Goal: Information Seeking & Learning: Learn about a topic

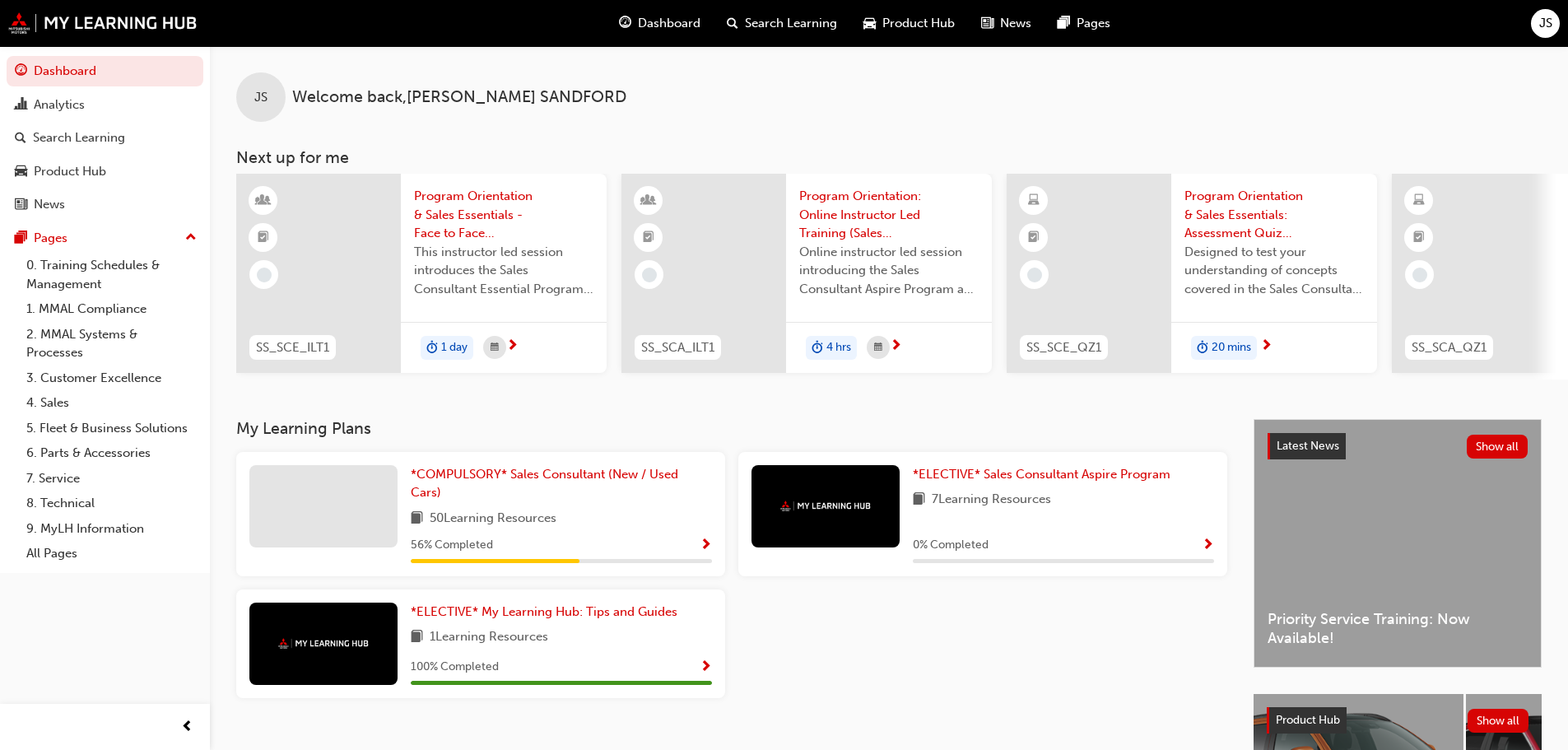
click at [649, 15] on span "Dashboard" at bounding box center [669, 24] width 62 height 19
click at [468, 474] on span "*COMPULSORY* Sales Consultant (New / Used Cars)" at bounding box center [544, 483] width 267 height 34
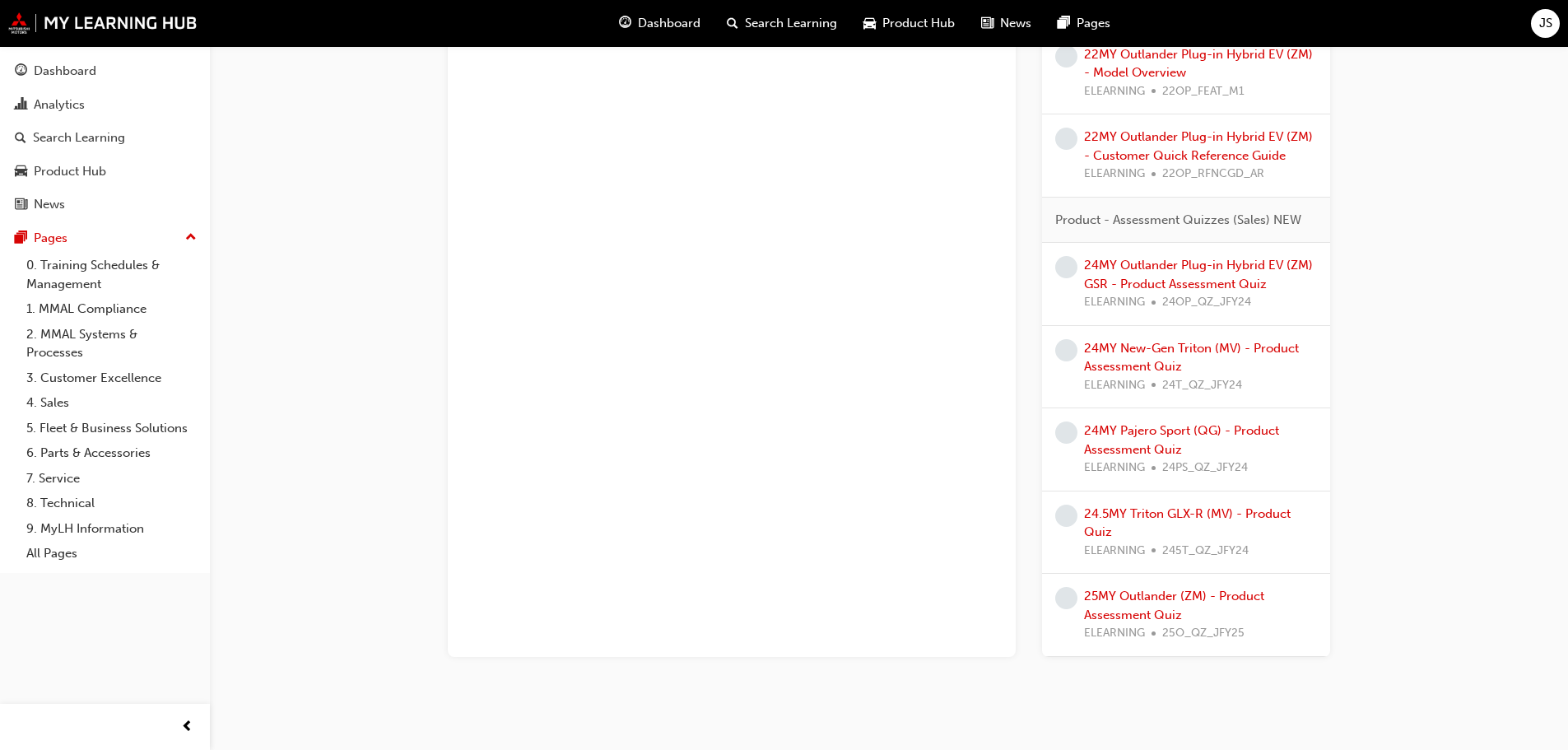
scroll to position [2250, 0]
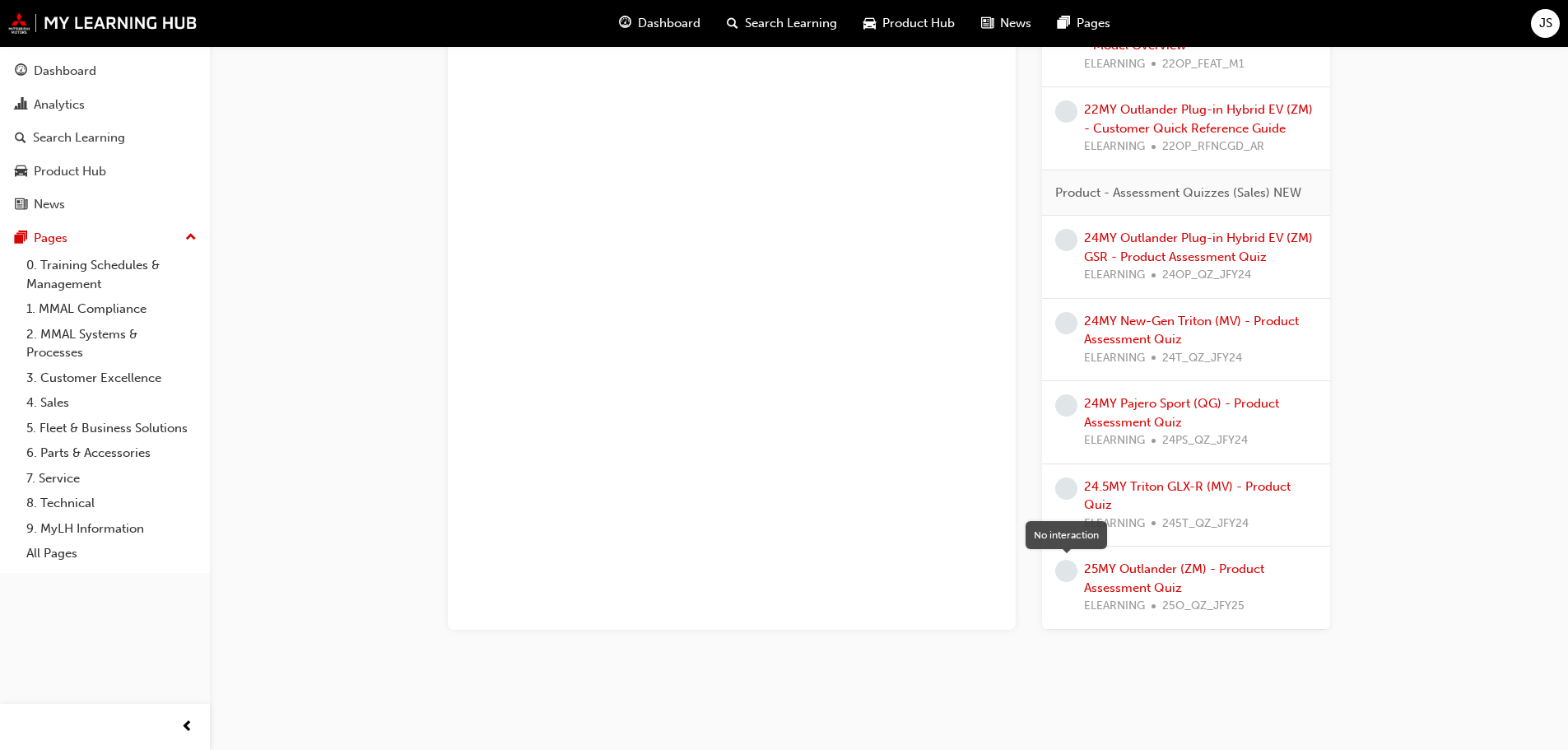
click at [1061, 569] on span "learningRecordVerb_NONE-icon" at bounding box center [1066, 570] width 22 height 22
click at [1125, 572] on link "25MY Outlander (ZM) - Product Assessment Quiz" at bounding box center [1174, 578] width 180 height 34
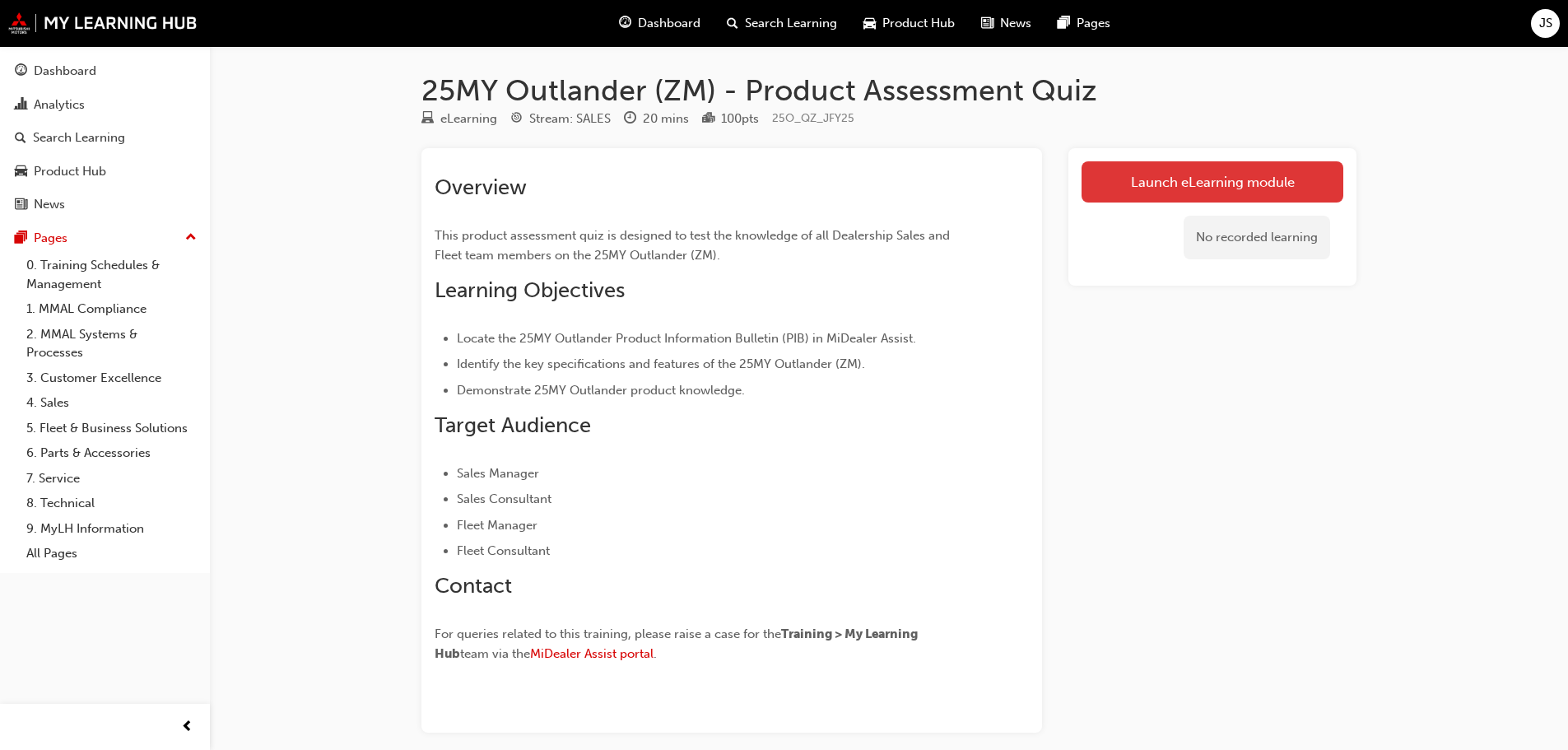
click at [1228, 173] on link "Launch eLearning module" at bounding box center [1212, 182] width 261 height 41
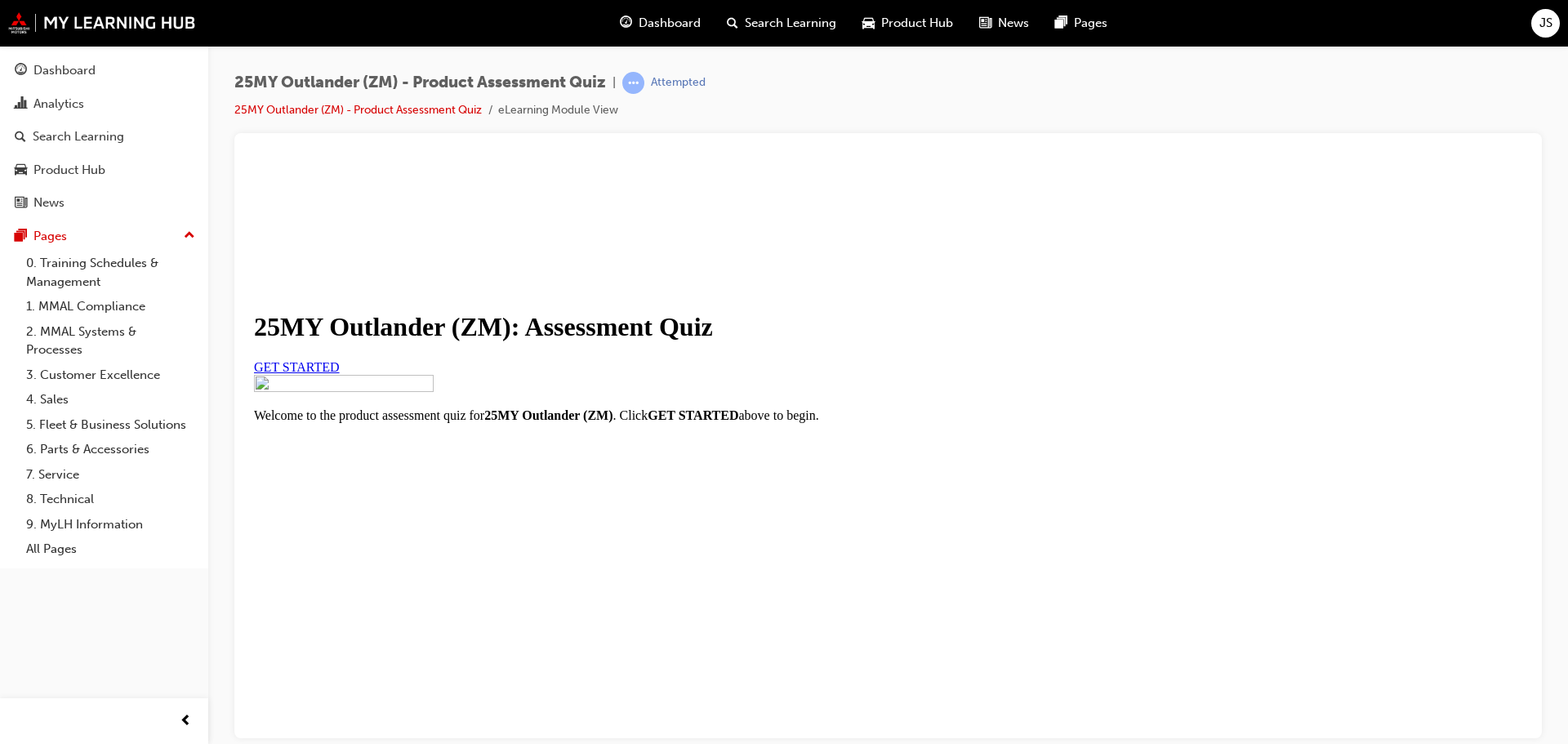
scroll to position [192, 0]
click at [340, 360] on span "GET STARTED" at bounding box center [297, 366] width 86 height 14
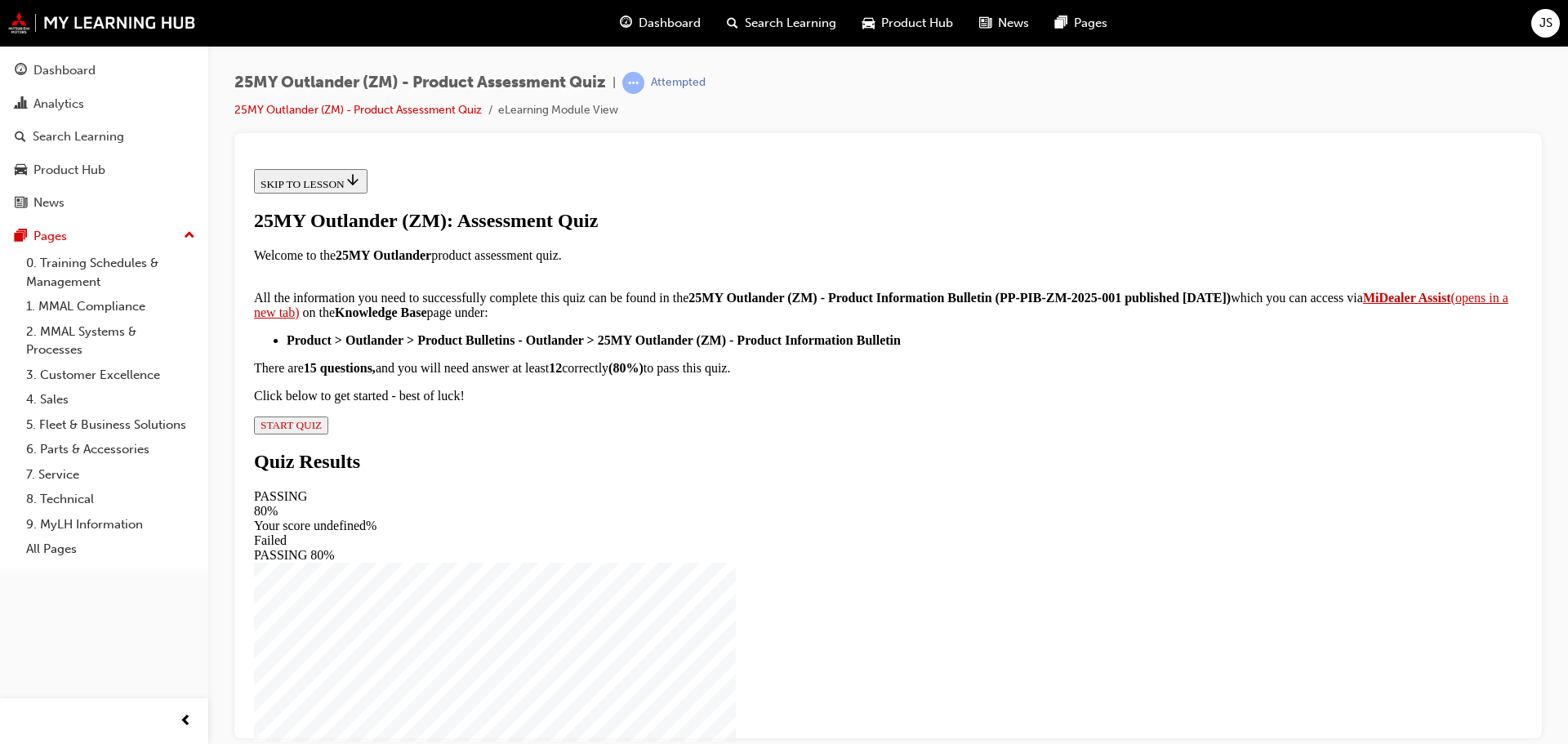
scroll to position [0, 0]
click at [1363, 303] on strong "MiDealer Assist" at bounding box center [1407, 297] width 88 height 14
click at [321, 430] on span "START QUIZ" at bounding box center [291, 424] width 61 height 12
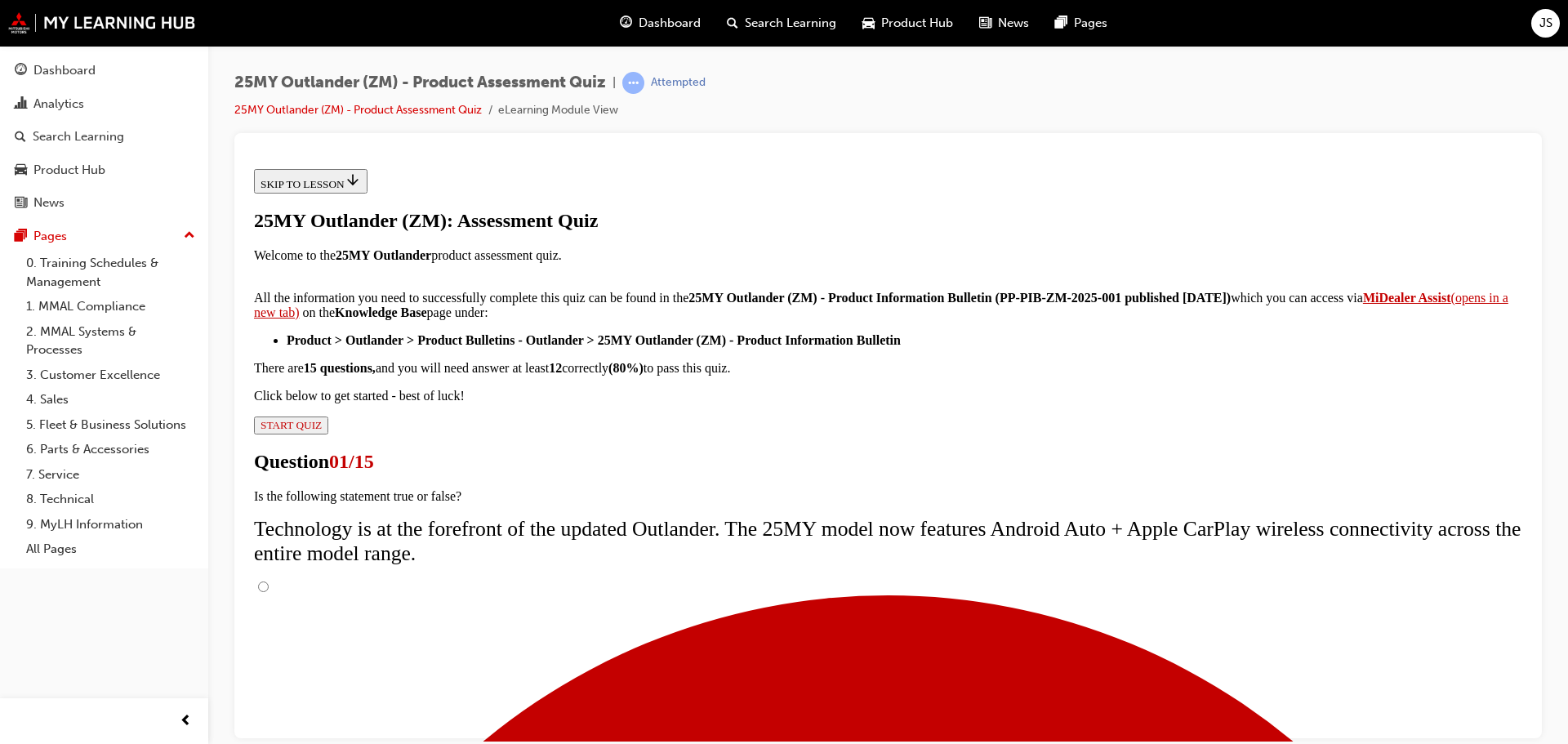
scroll to position [130, 0]
click at [269, 581] on input "True" at bounding box center [263, 586] width 10 height 10
radio input "true"
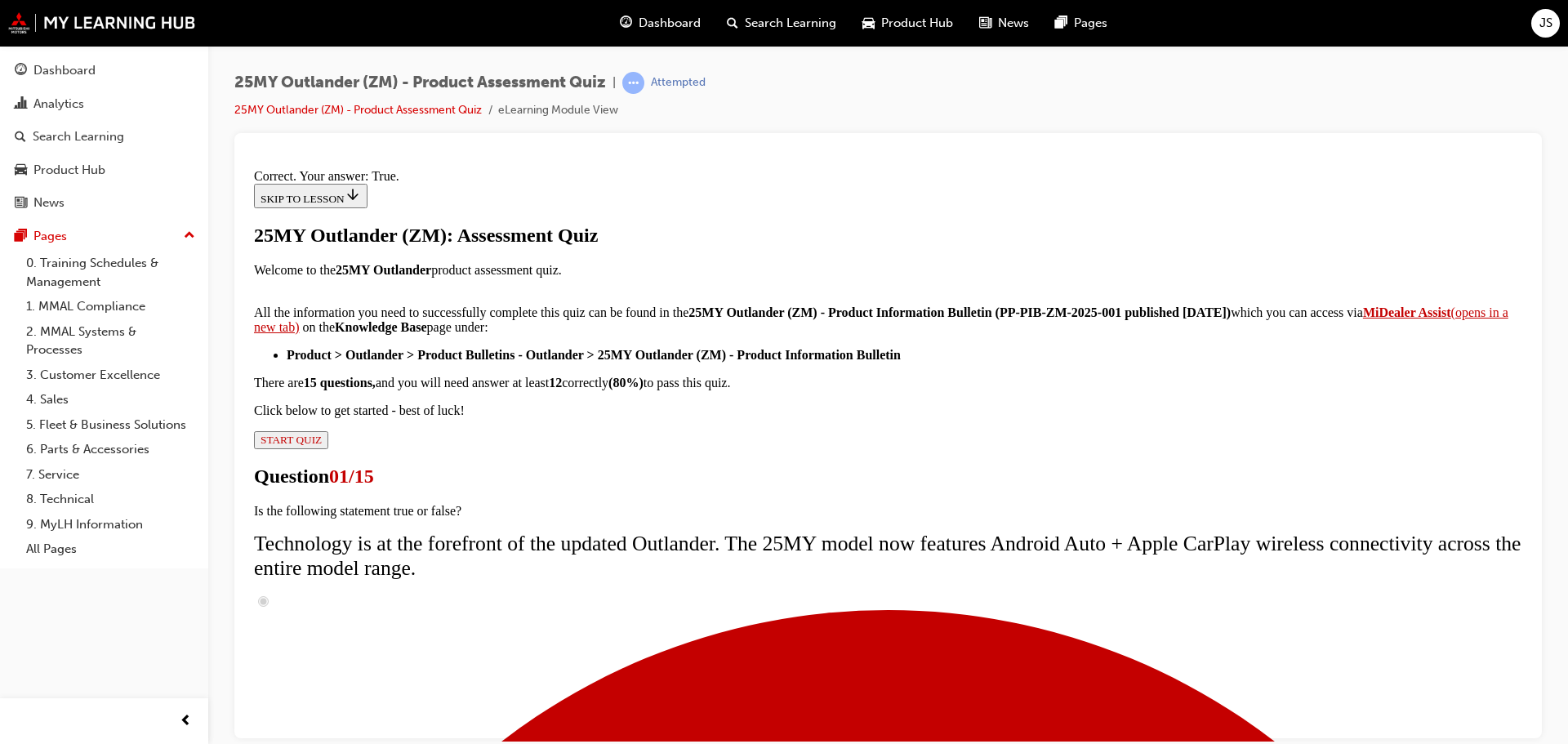
scroll to position [197, 0]
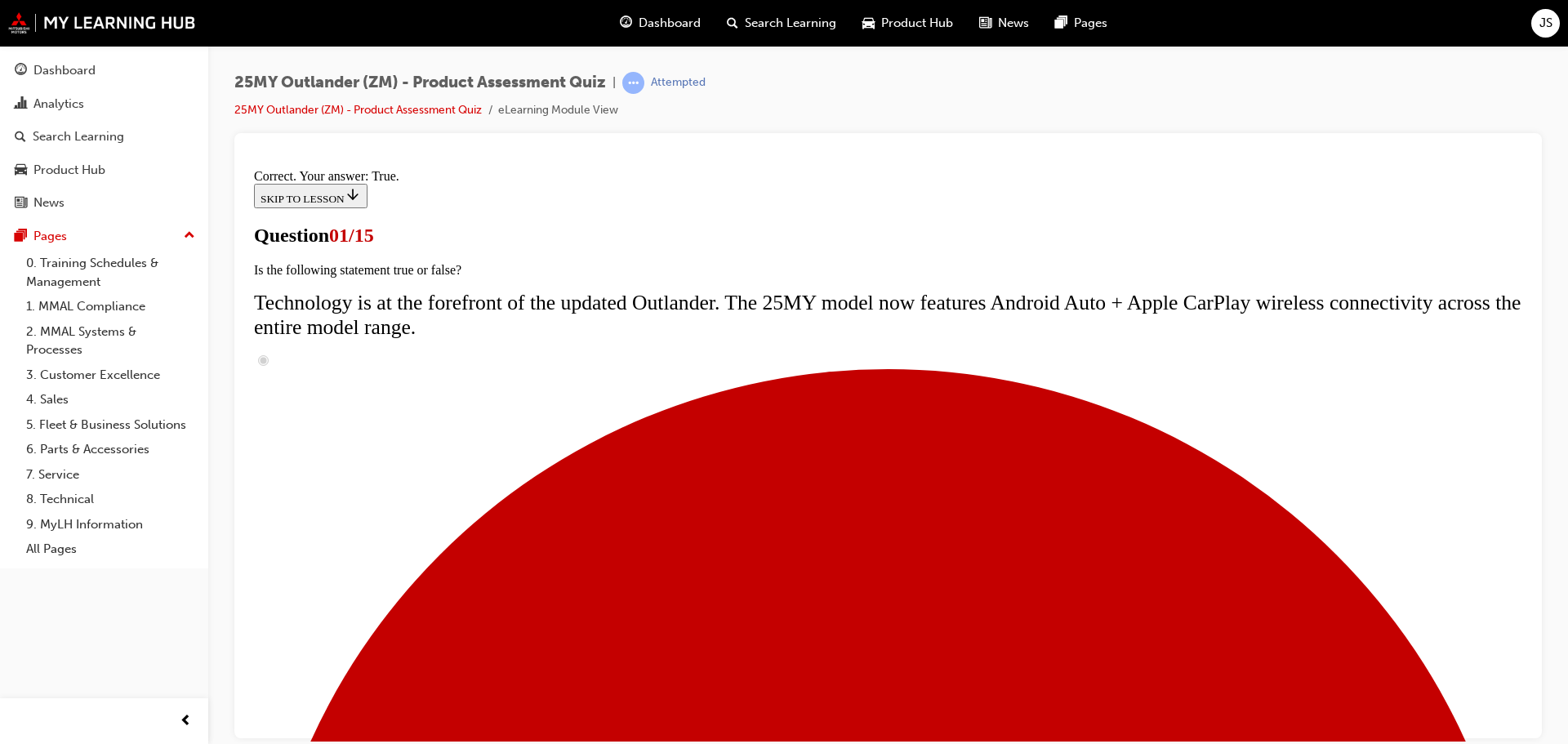
scroll to position [163, 0]
radio input "true"
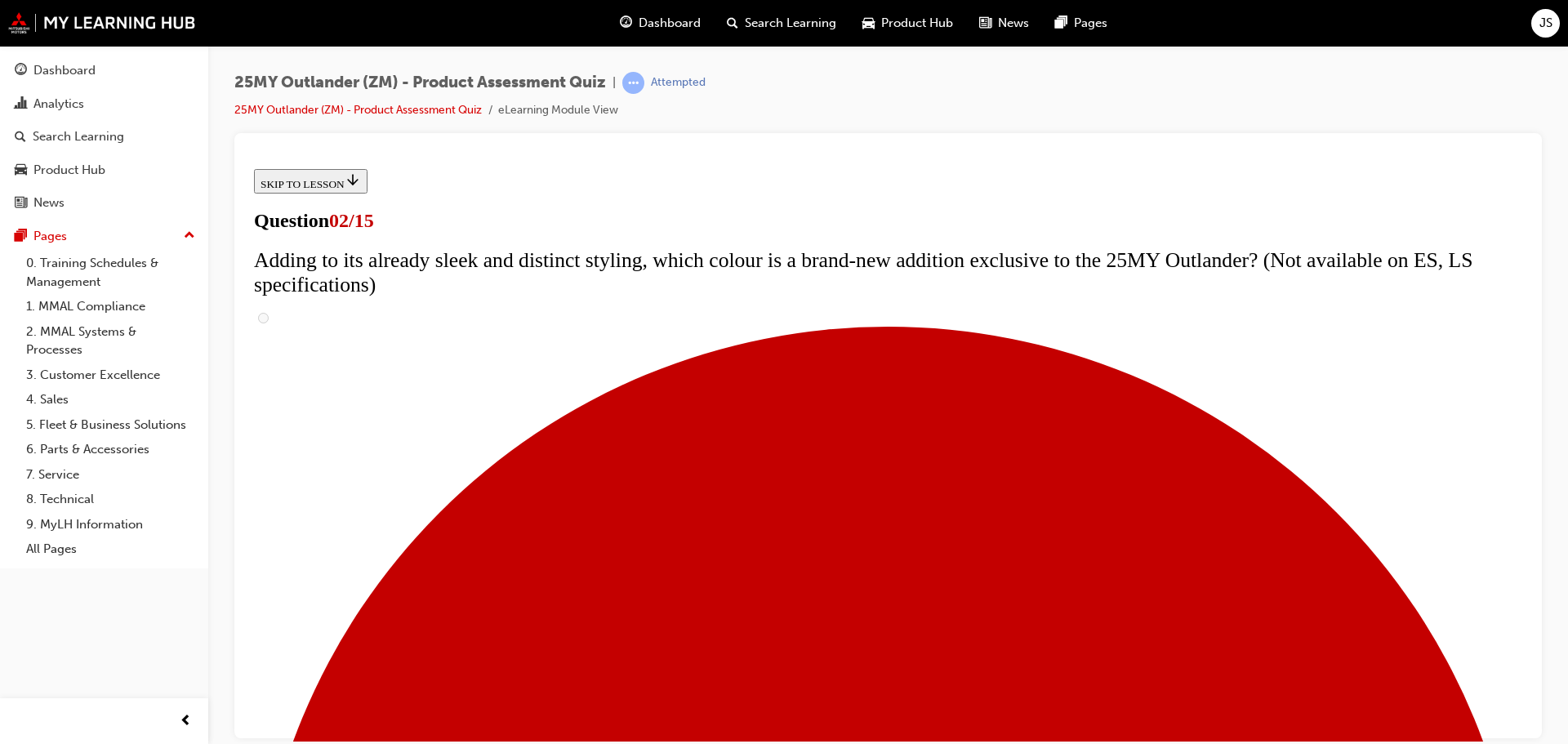
scroll to position [163, 0]
checkbox input "true"
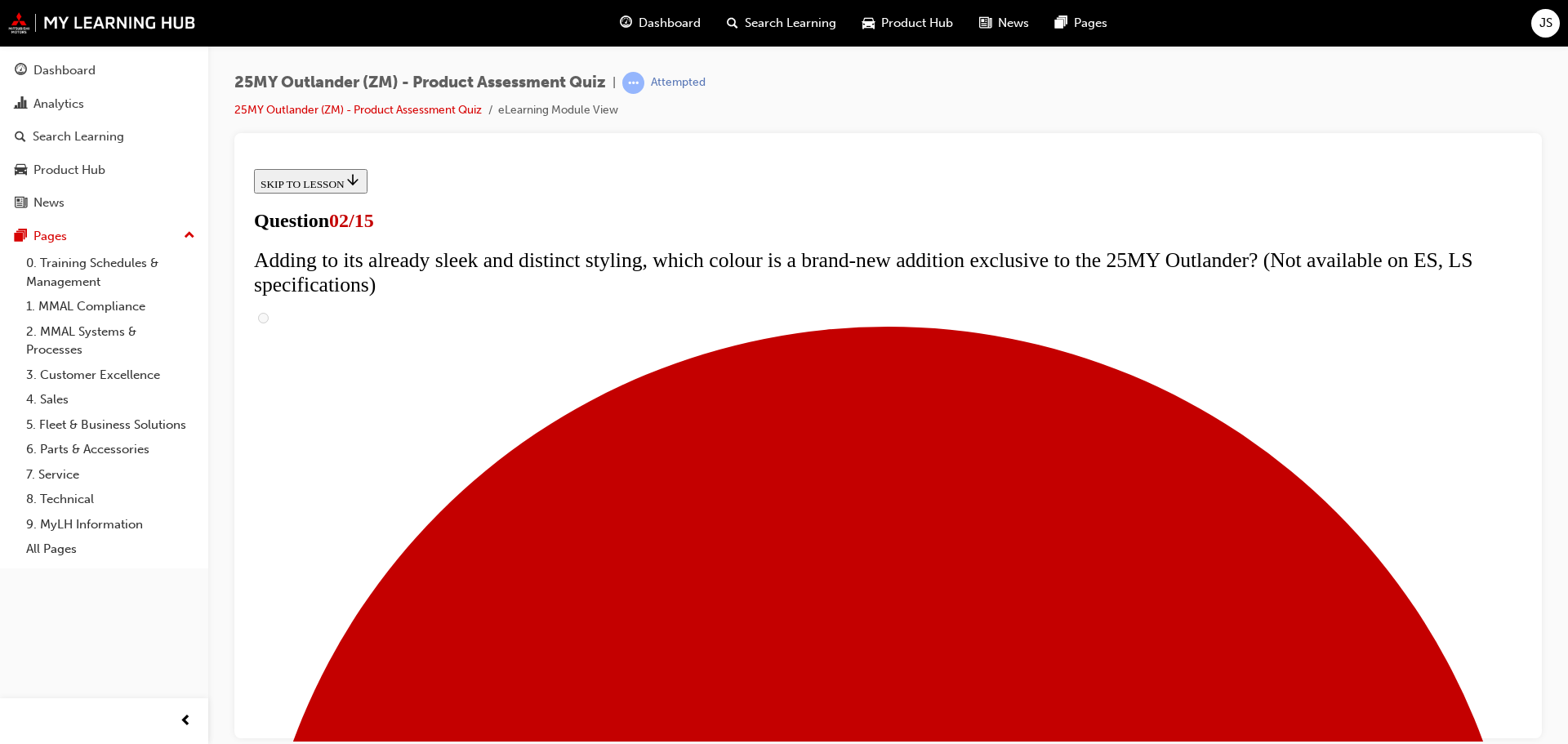
checkbox input "true"
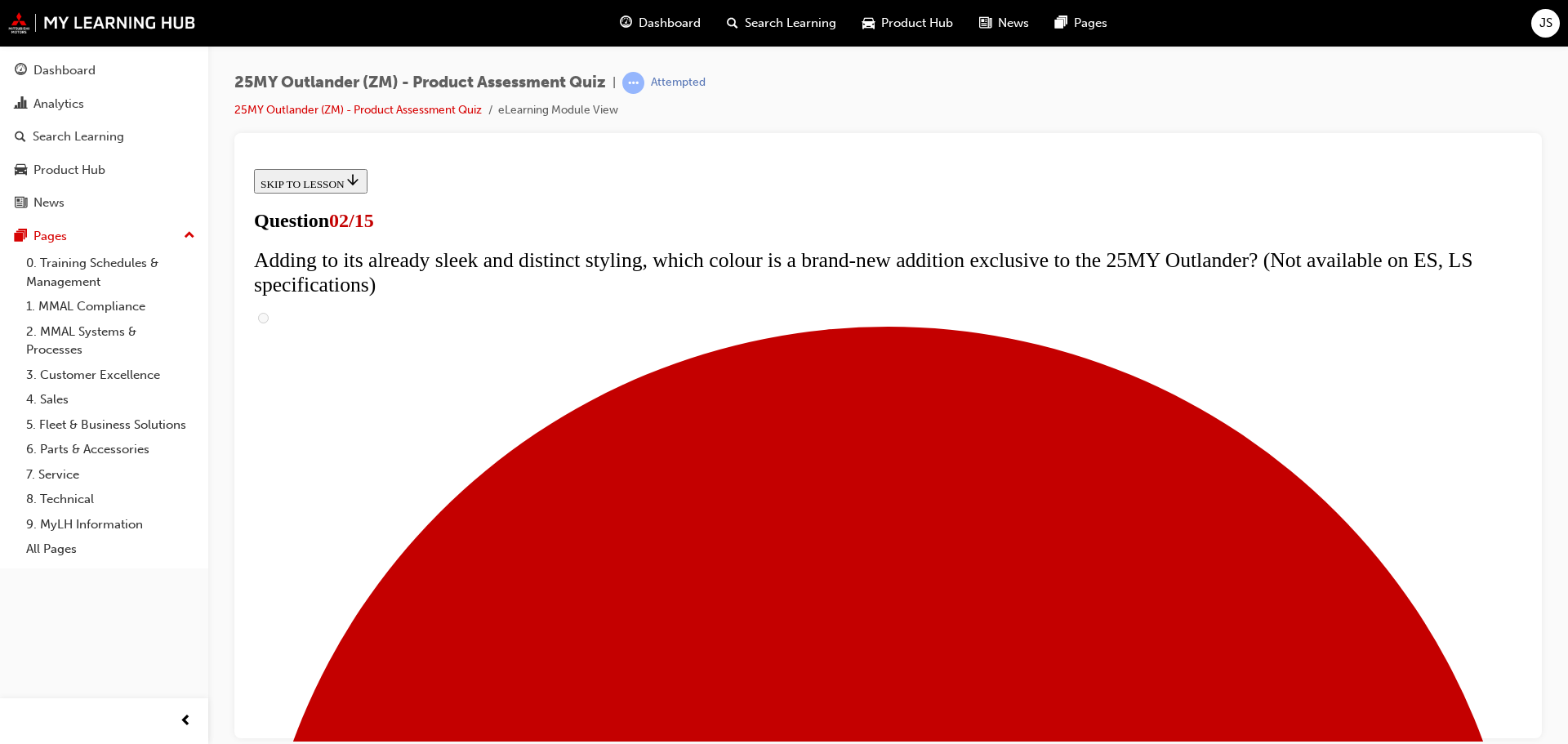
checkbox input "true"
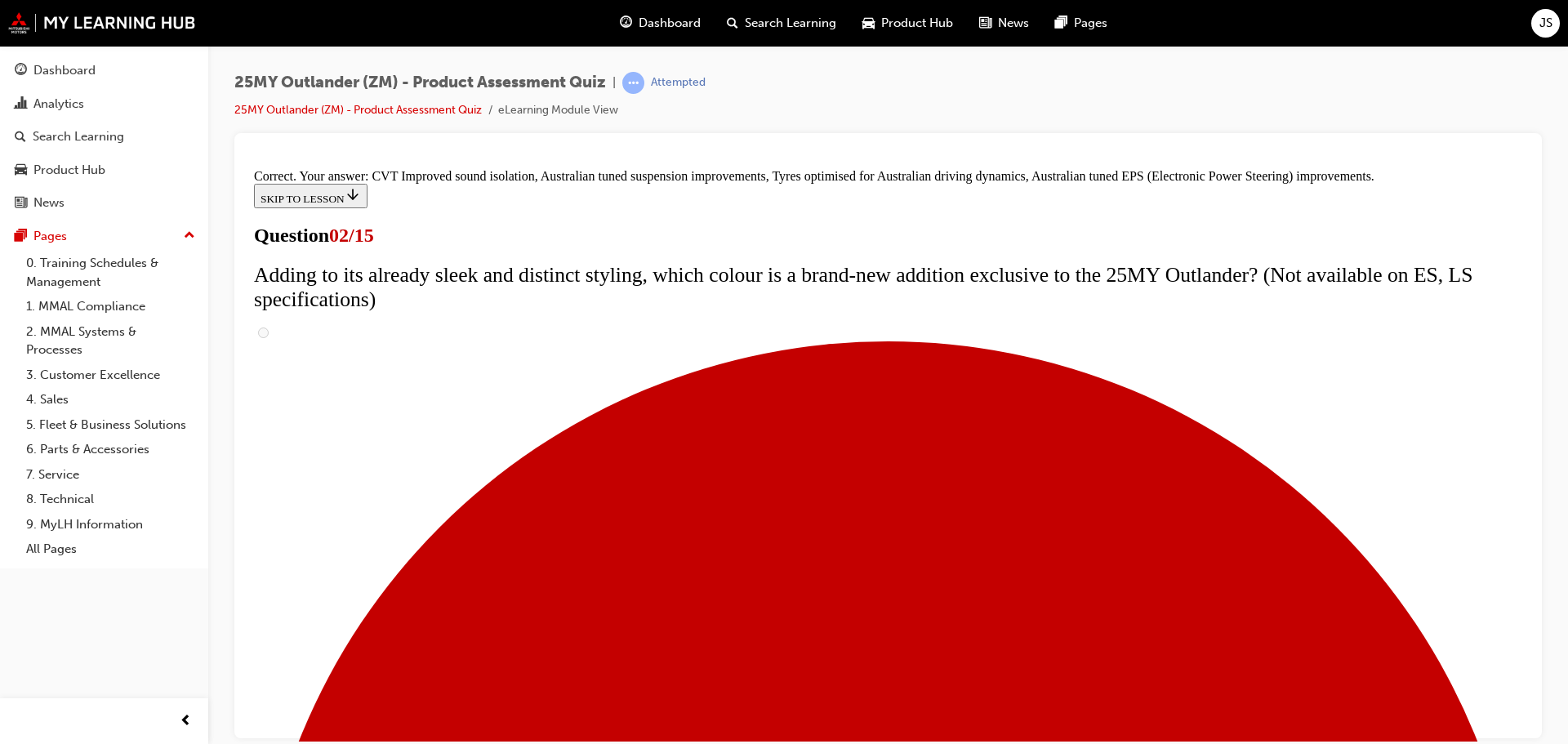
scroll to position [459, 0]
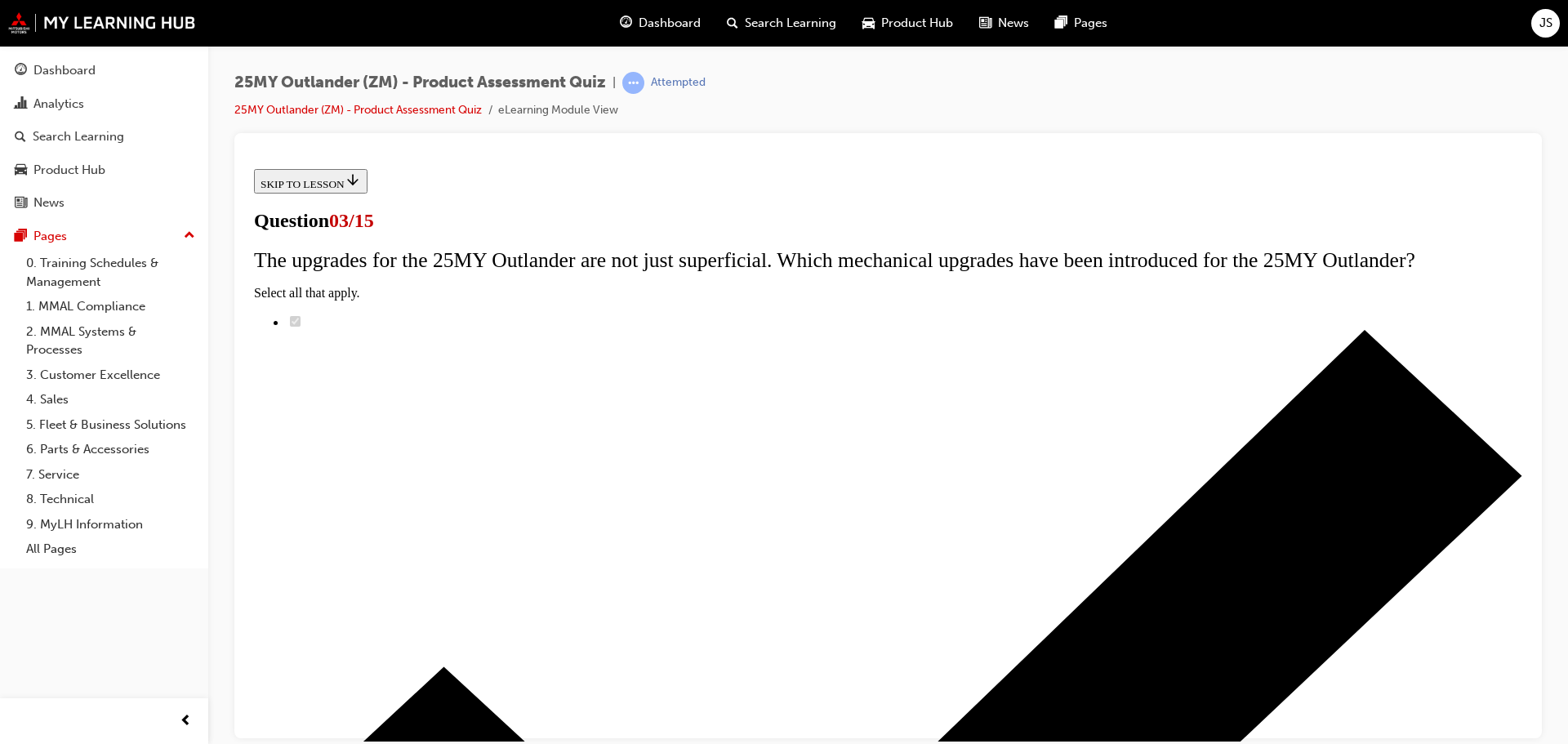
scroll to position [221, 0]
radio input "true"
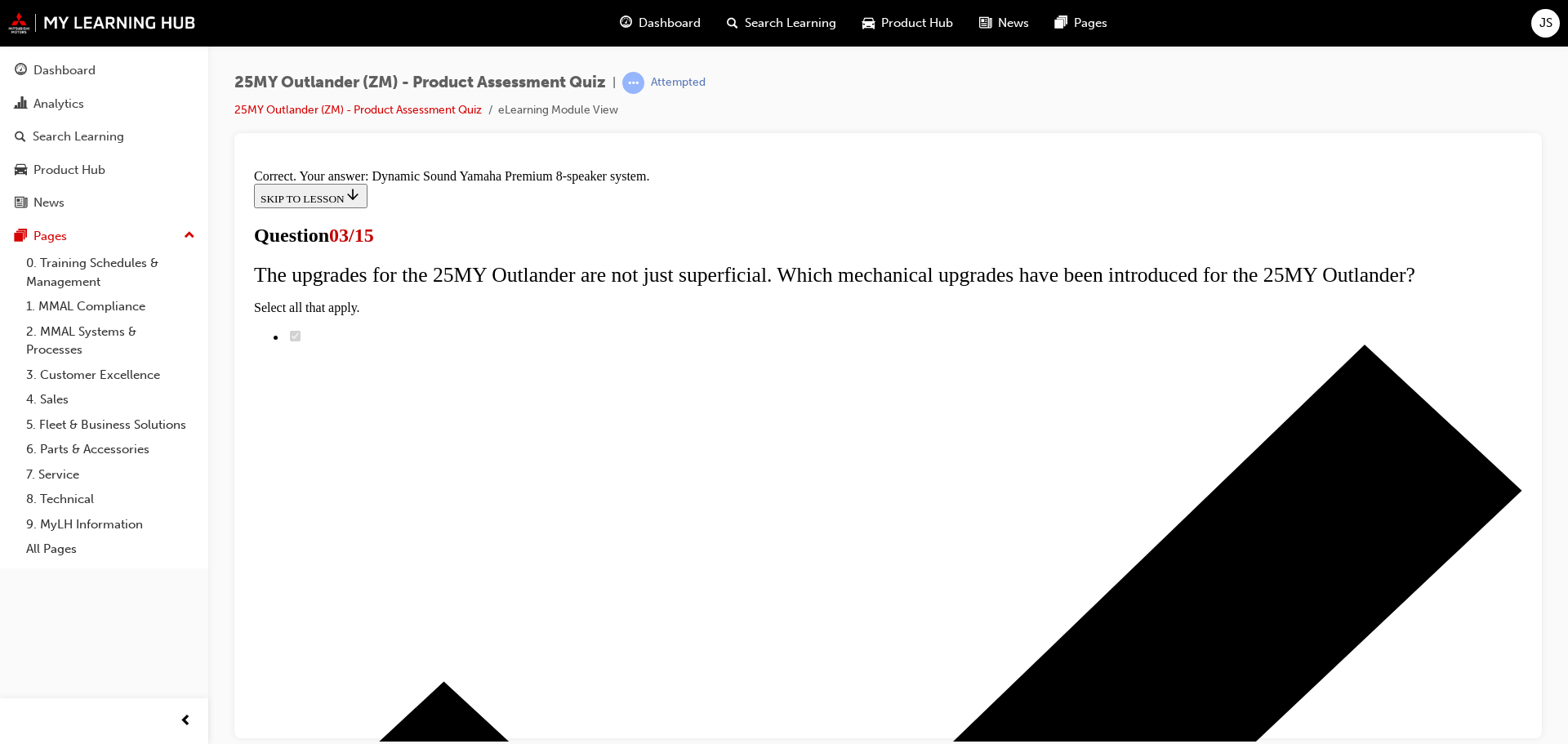
scroll to position [273, 0]
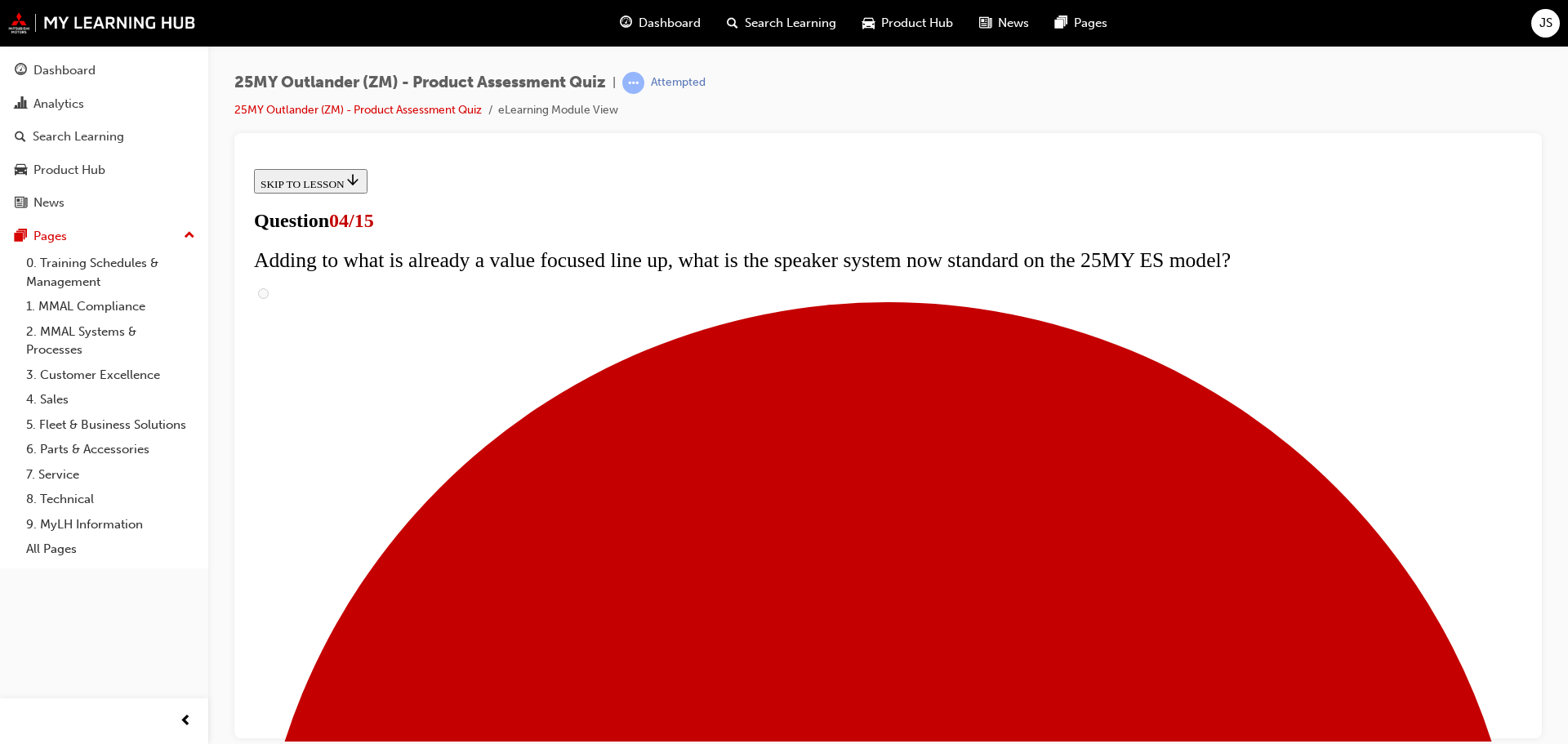
checkbox input "true"
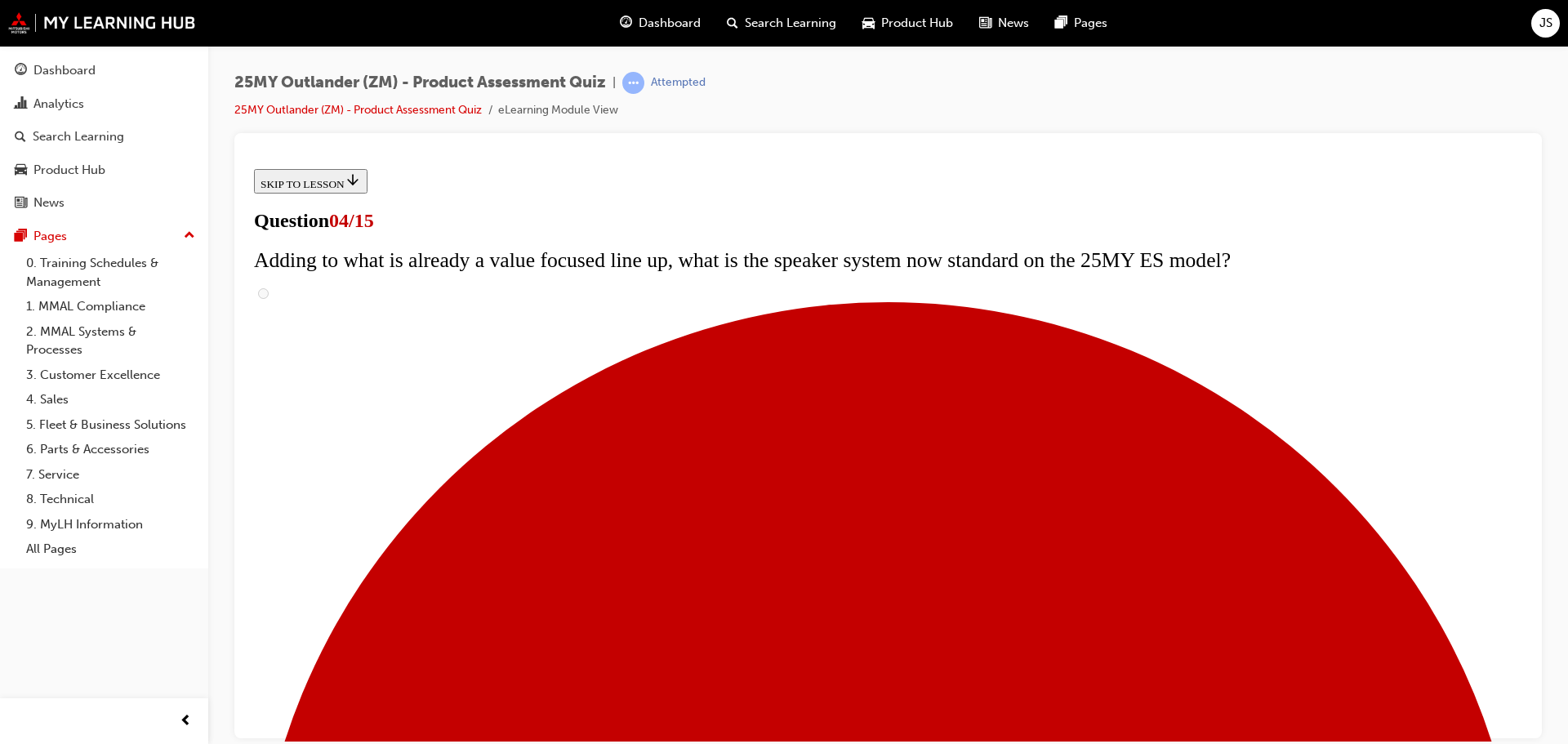
checkbox input "true"
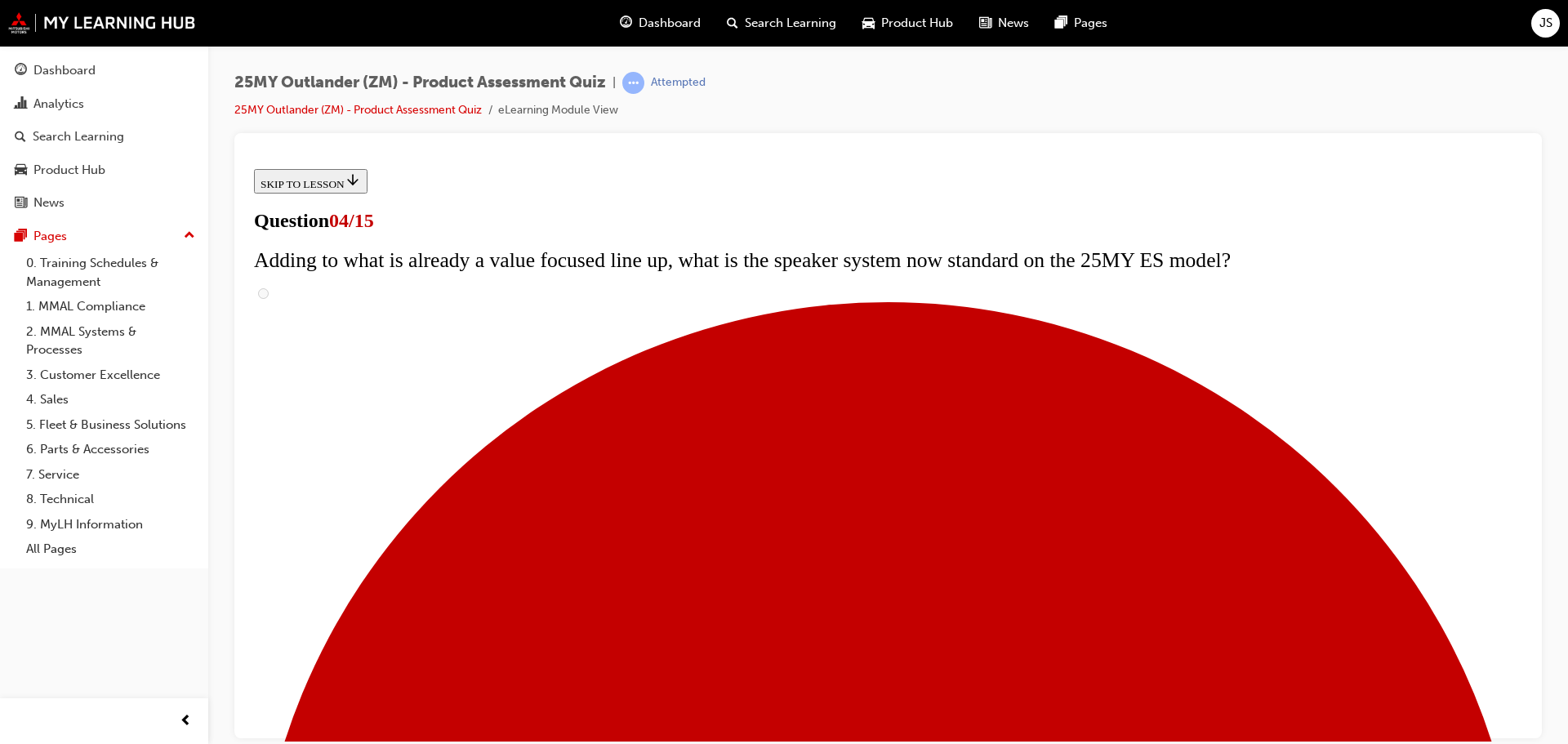
checkbox input "true"
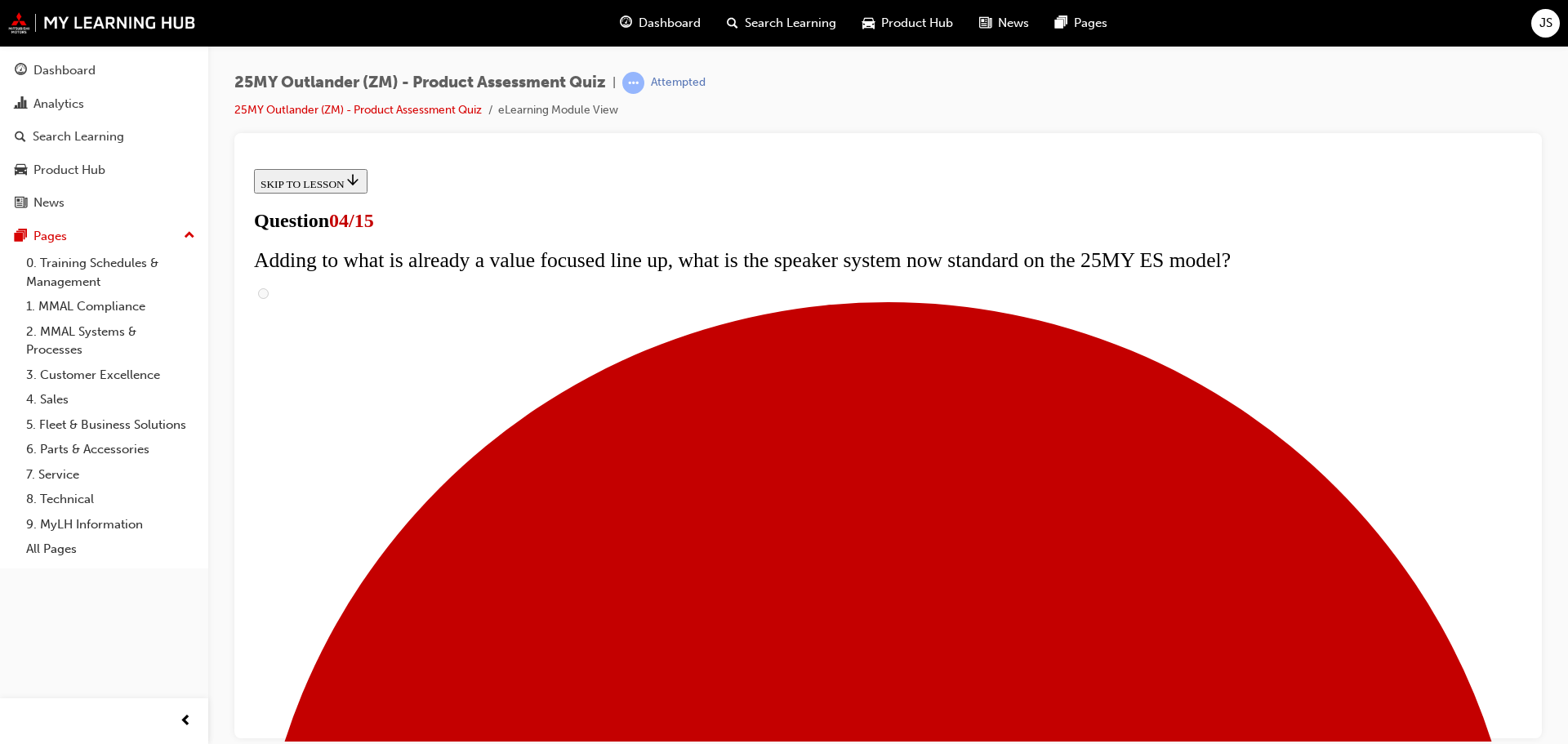
checkbox input "true"
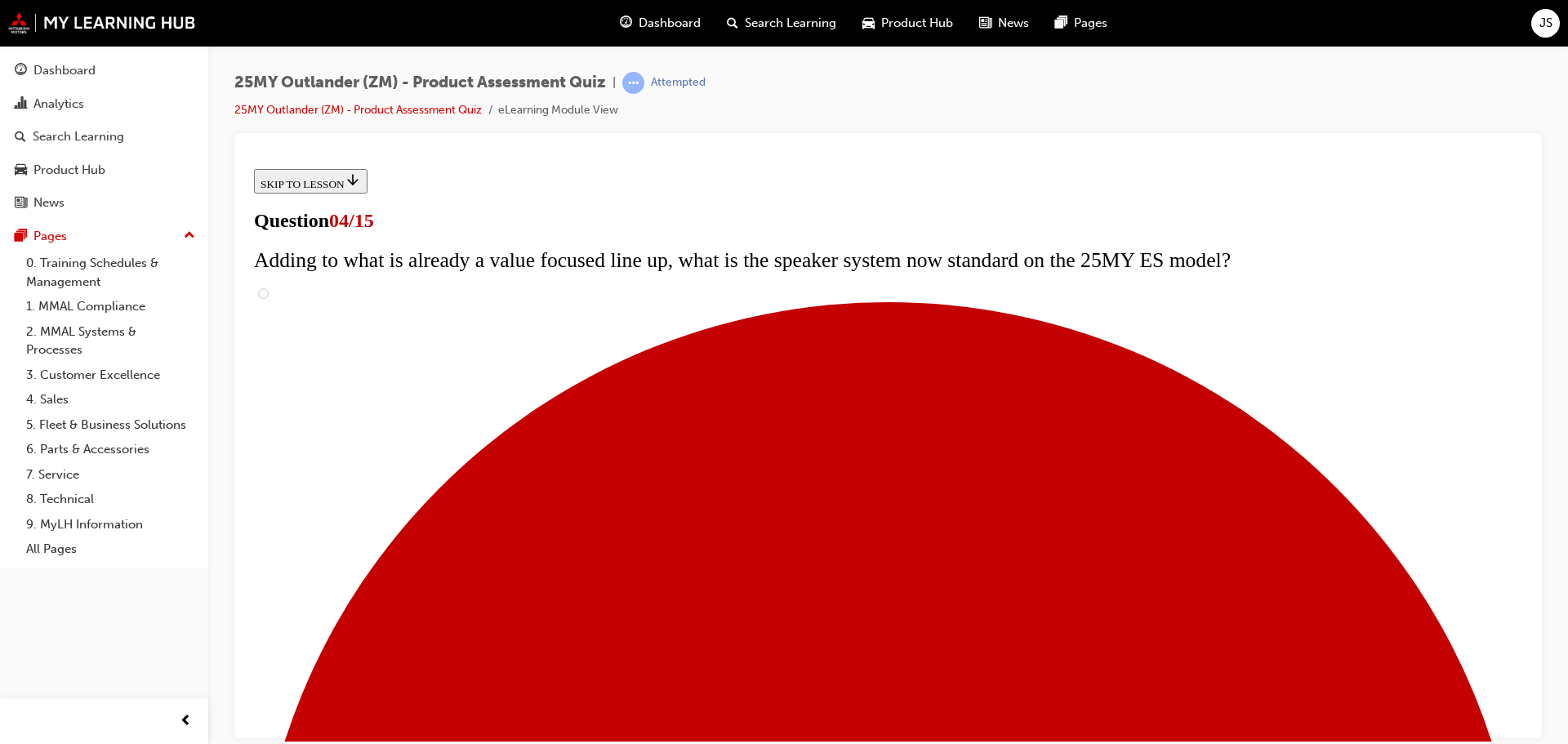
checkbox input "true"
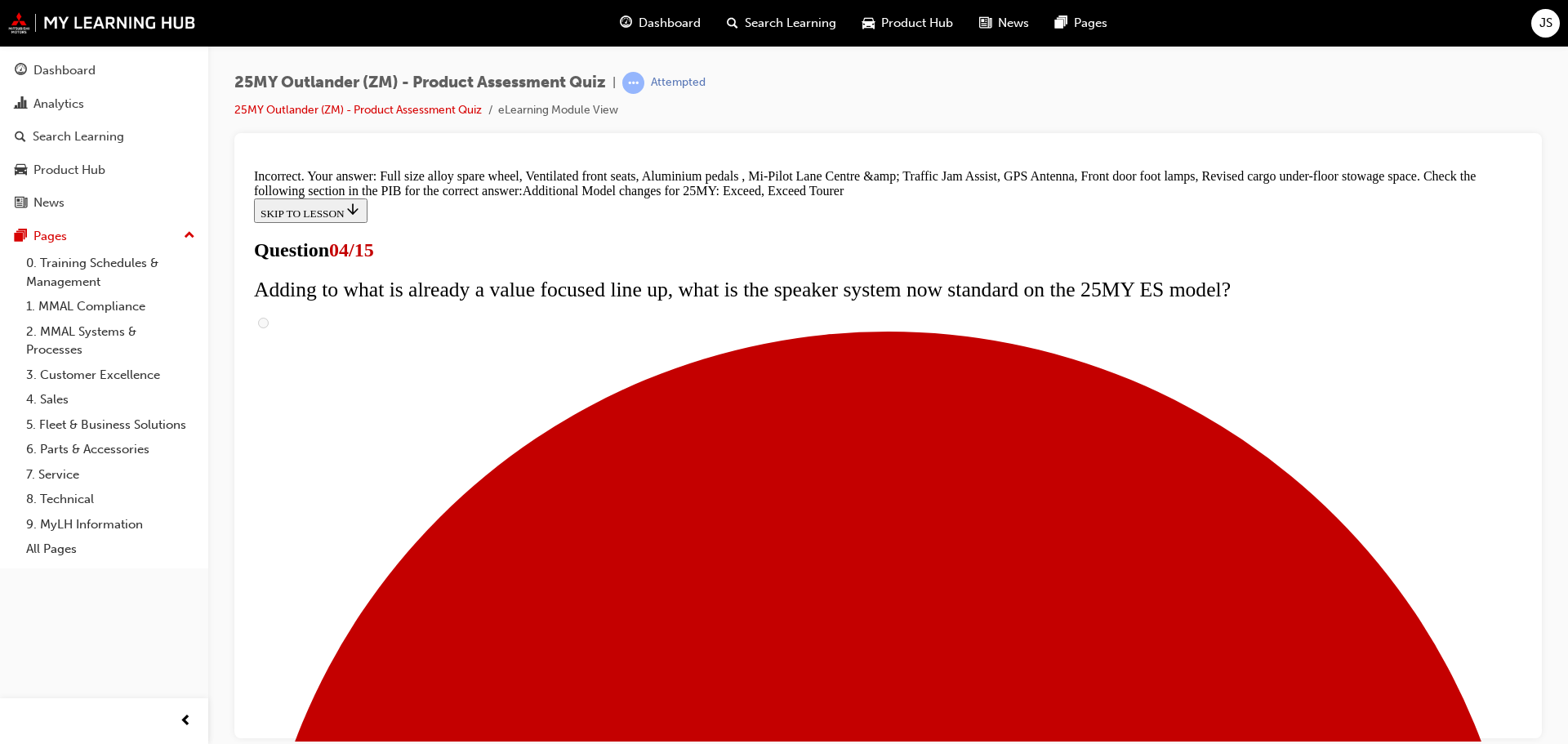
scroll to position [625, 0]
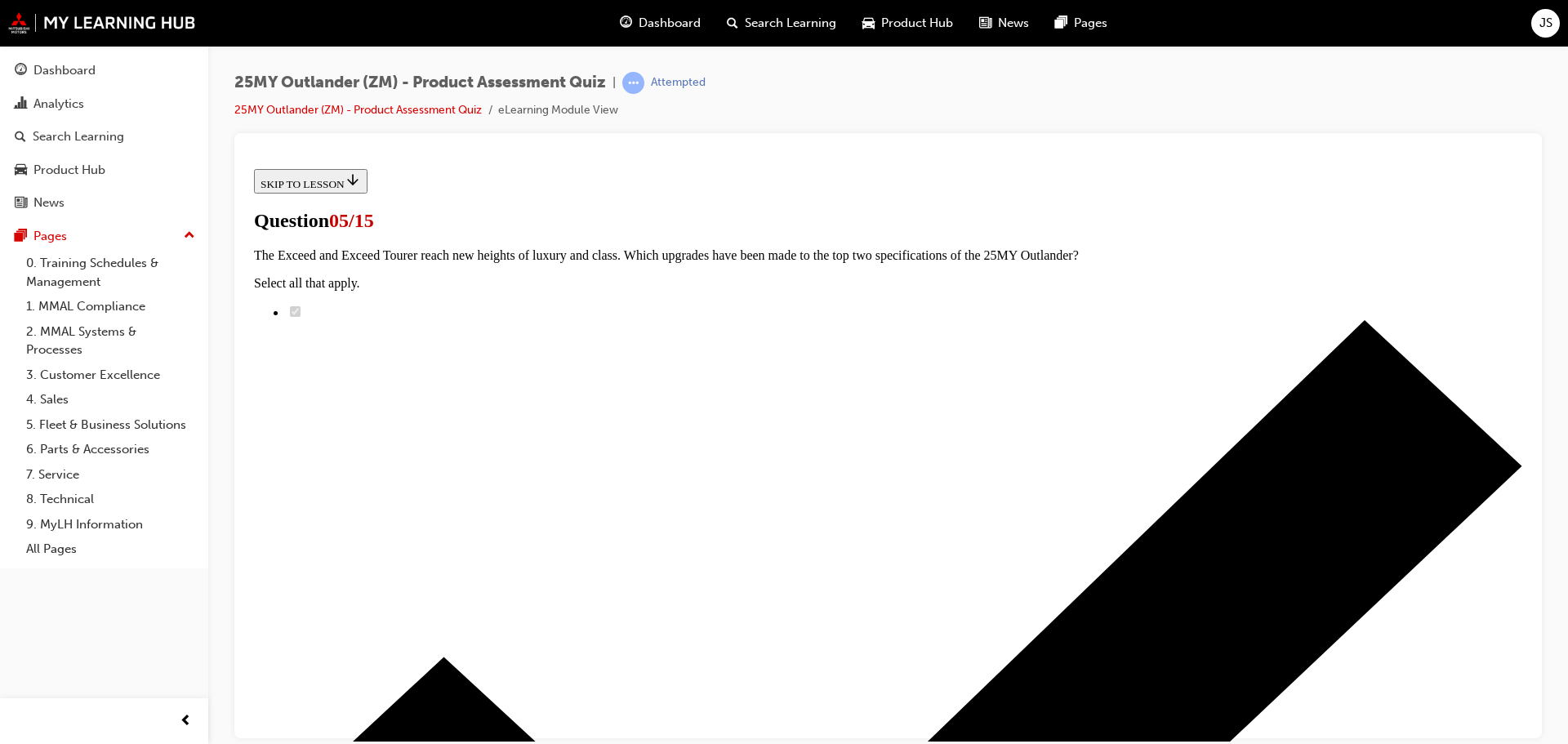
scroll to position [163, 0]
radio input "true"
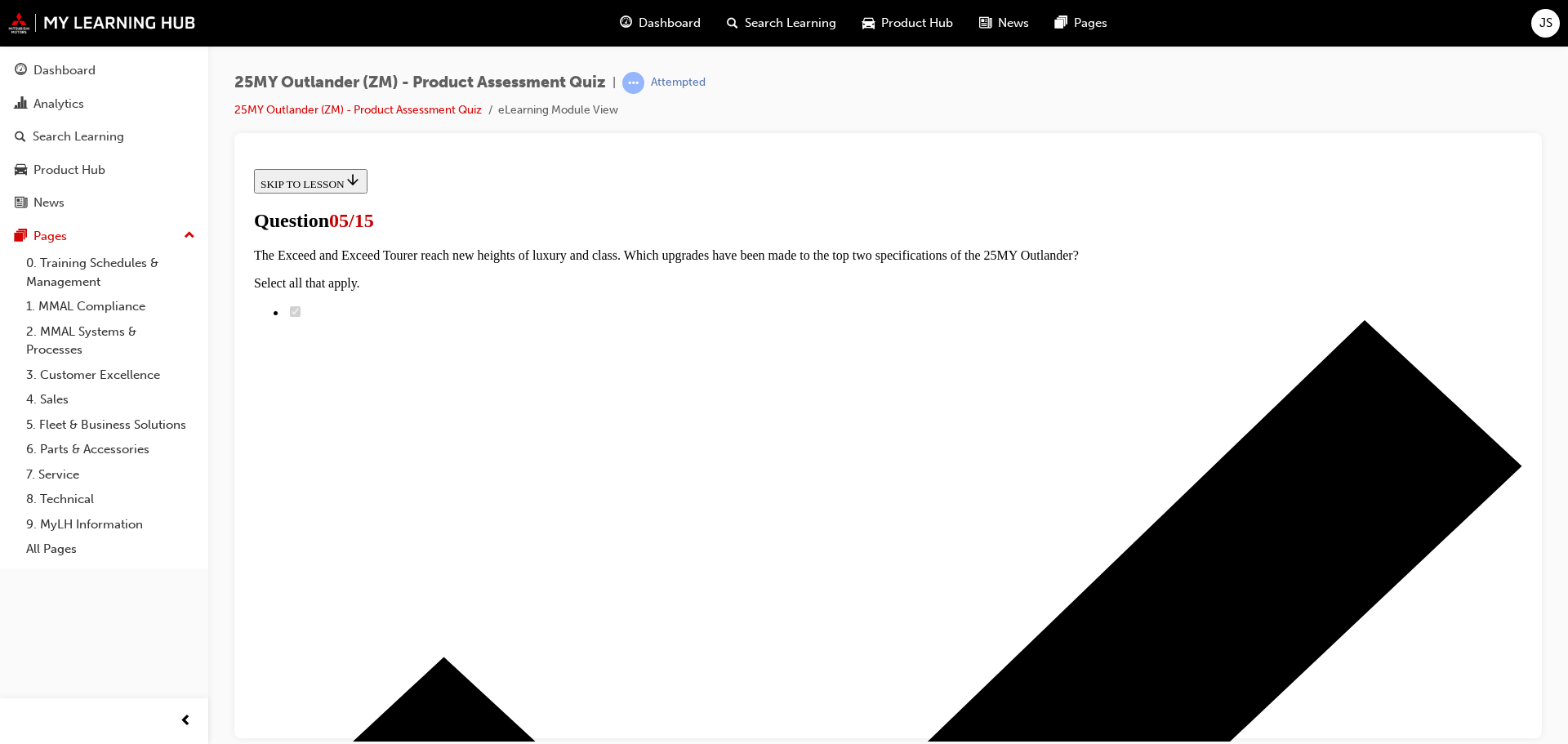
radio input "true"
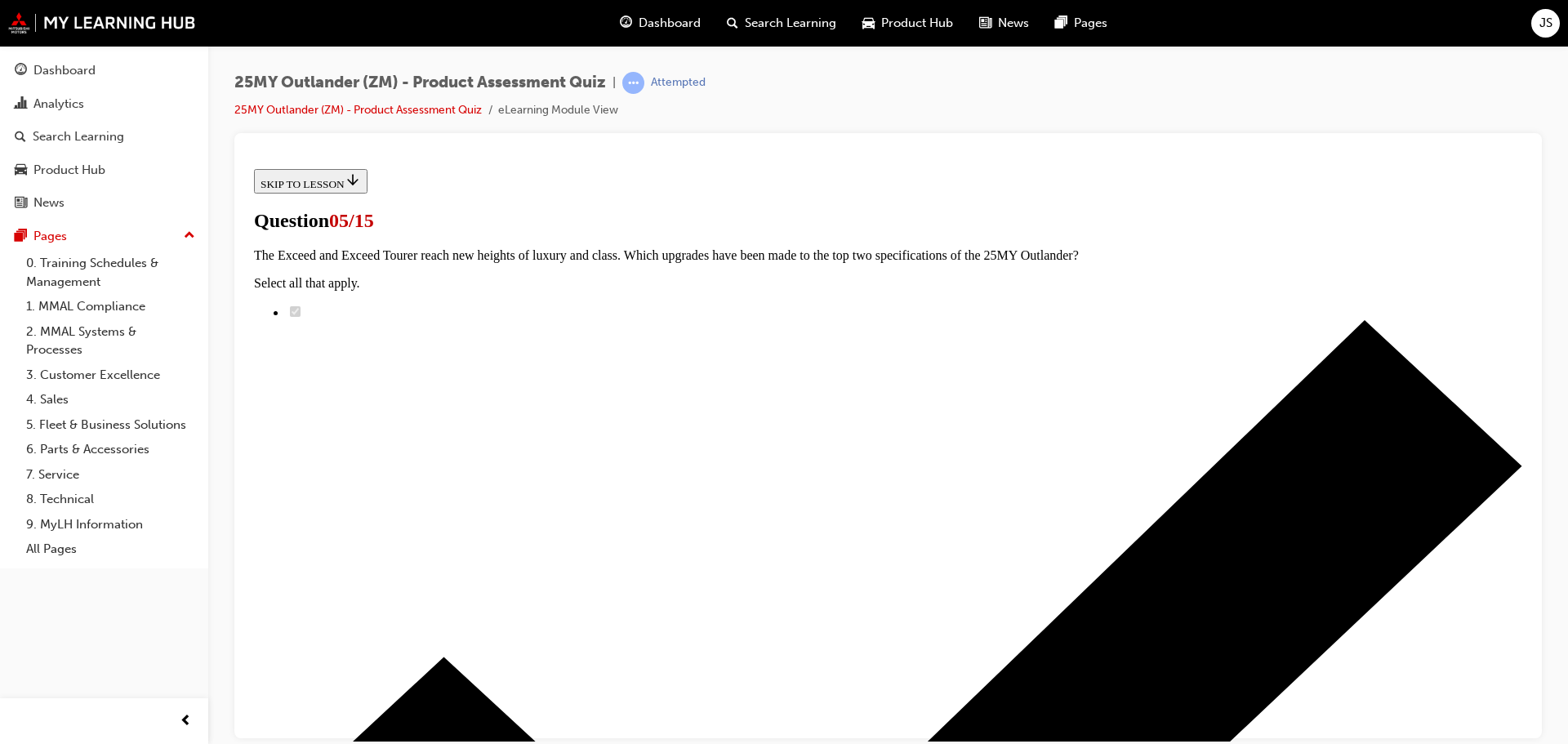
scroll to position [352, 0]
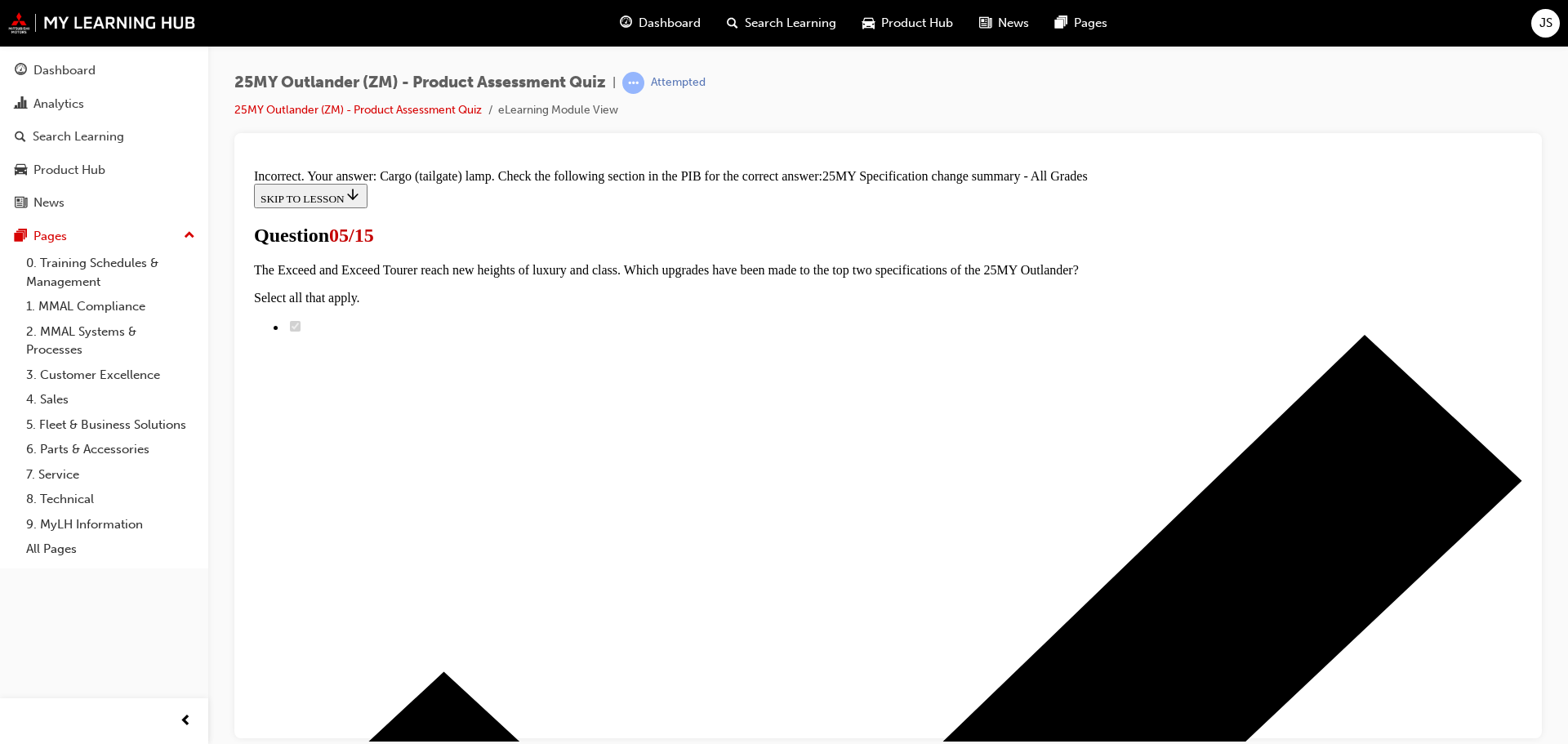
scroll to position [504, 0]
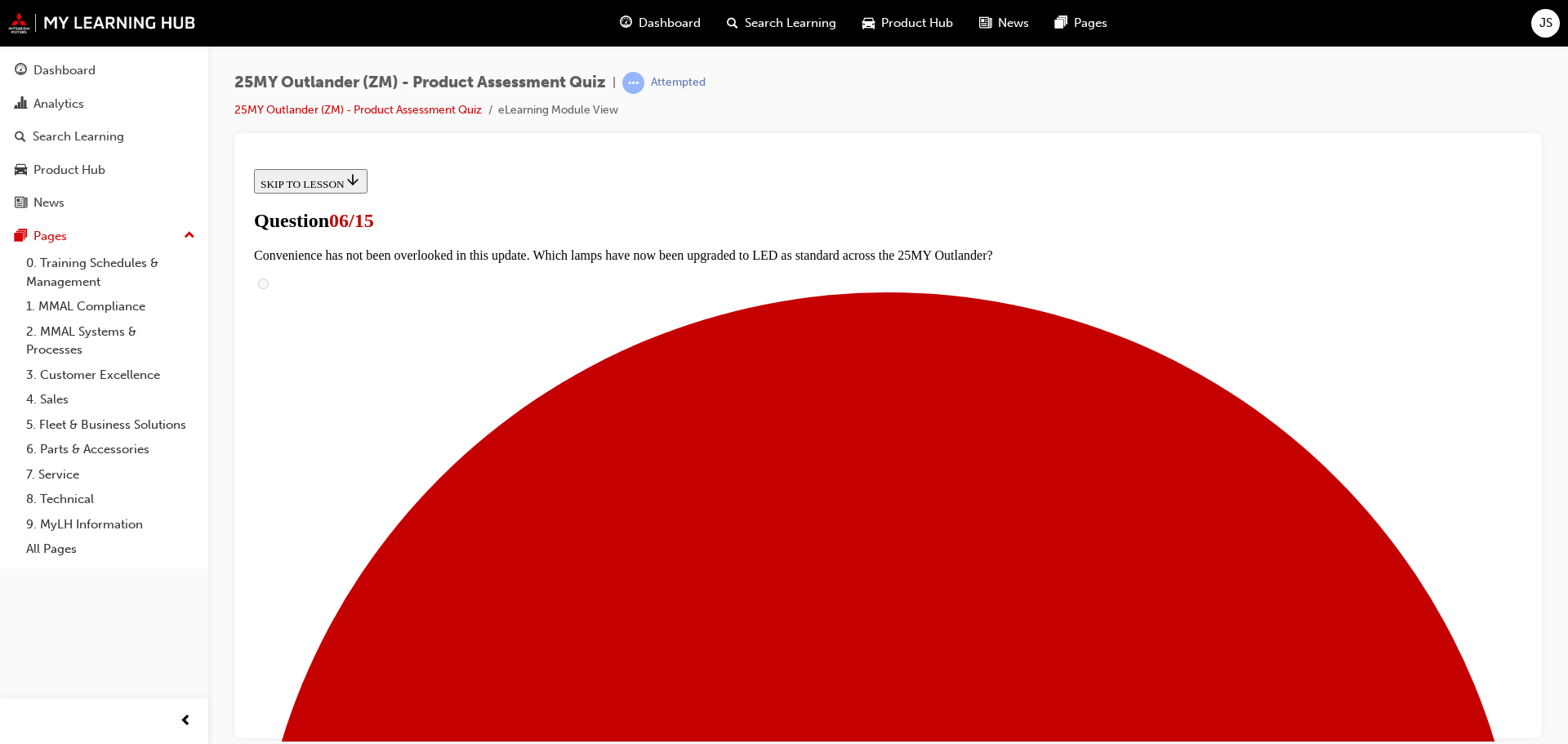
scroll to position [408, 0]
radio input "true"
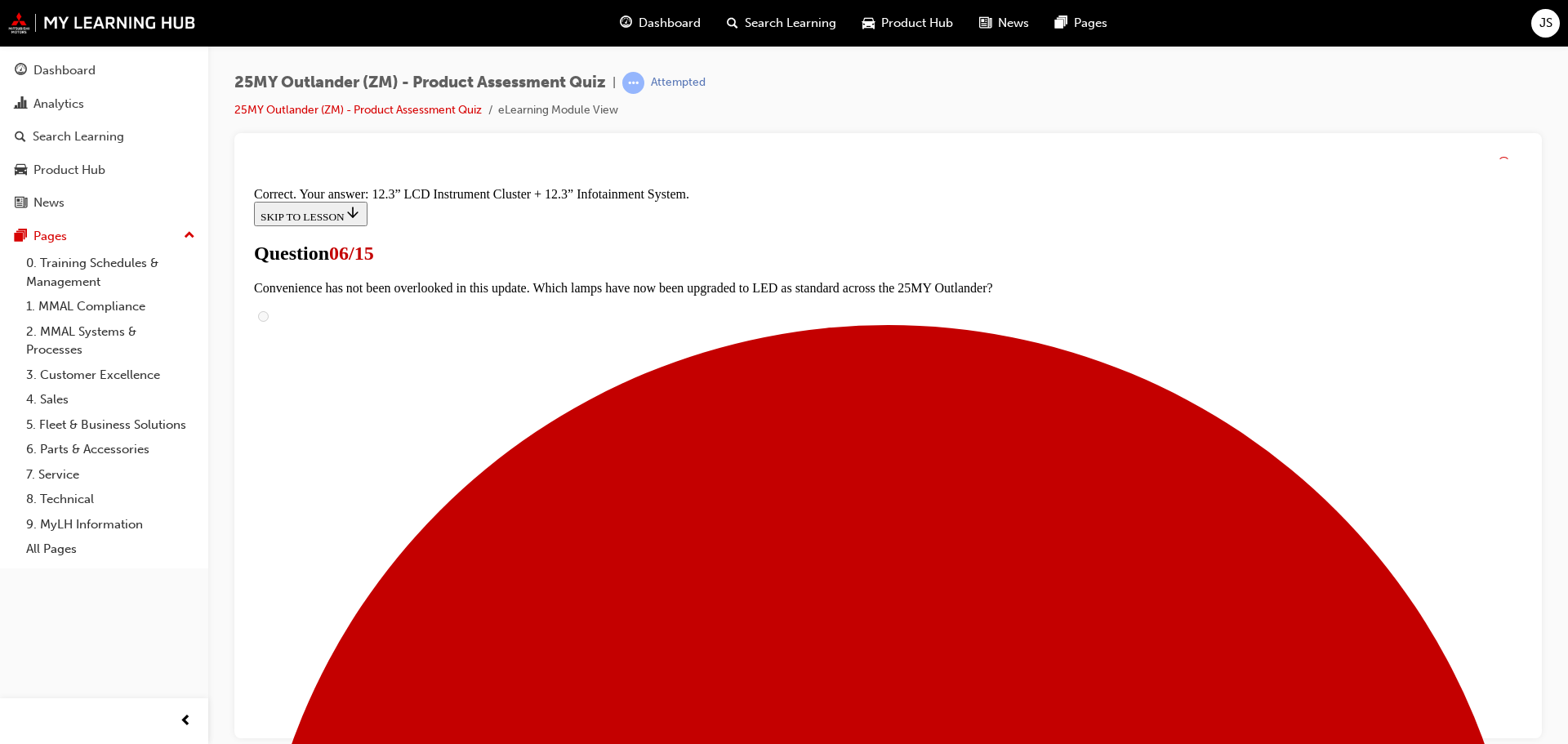
scroll to position [558, 0]
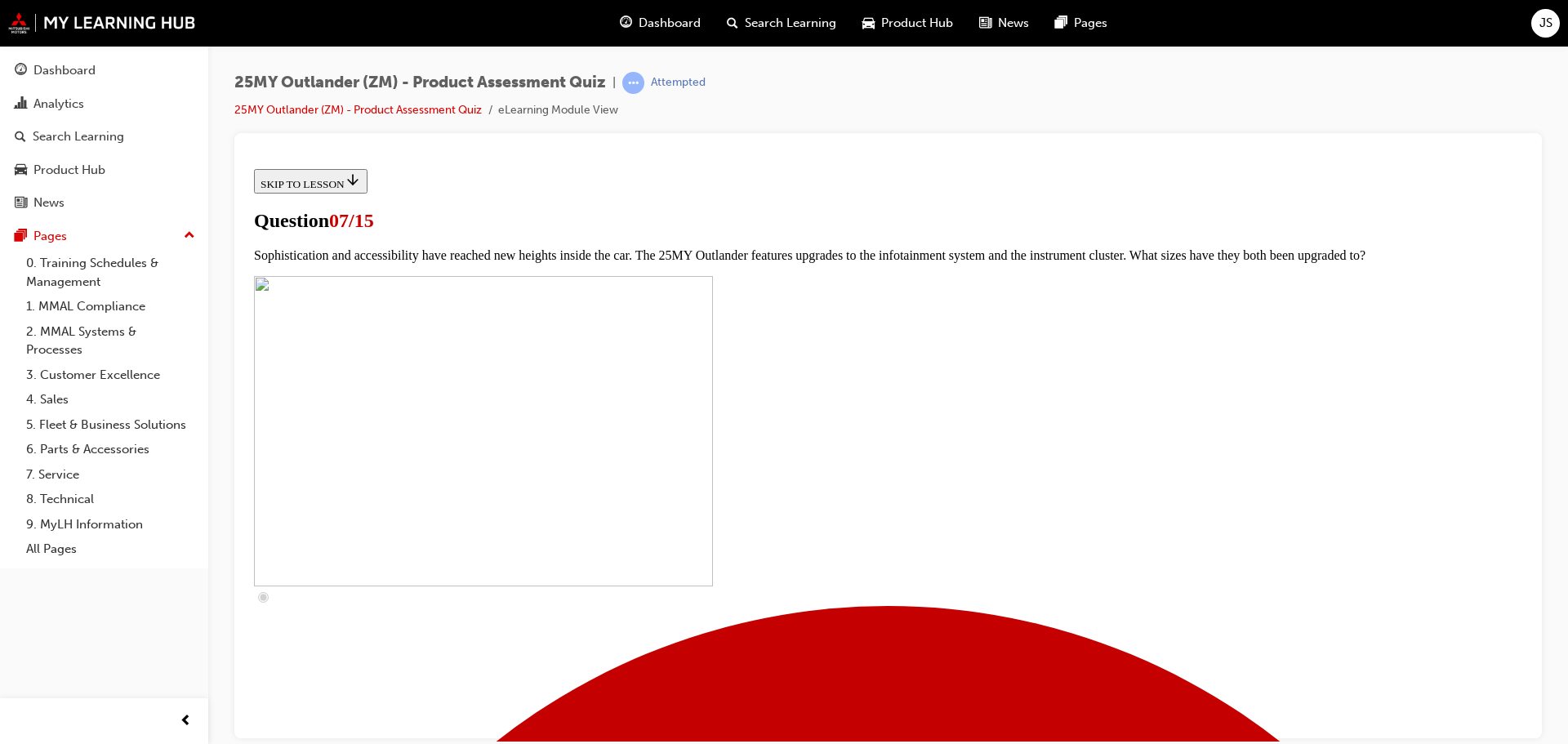
scroll to position [653, 0]
checkbox input "true"
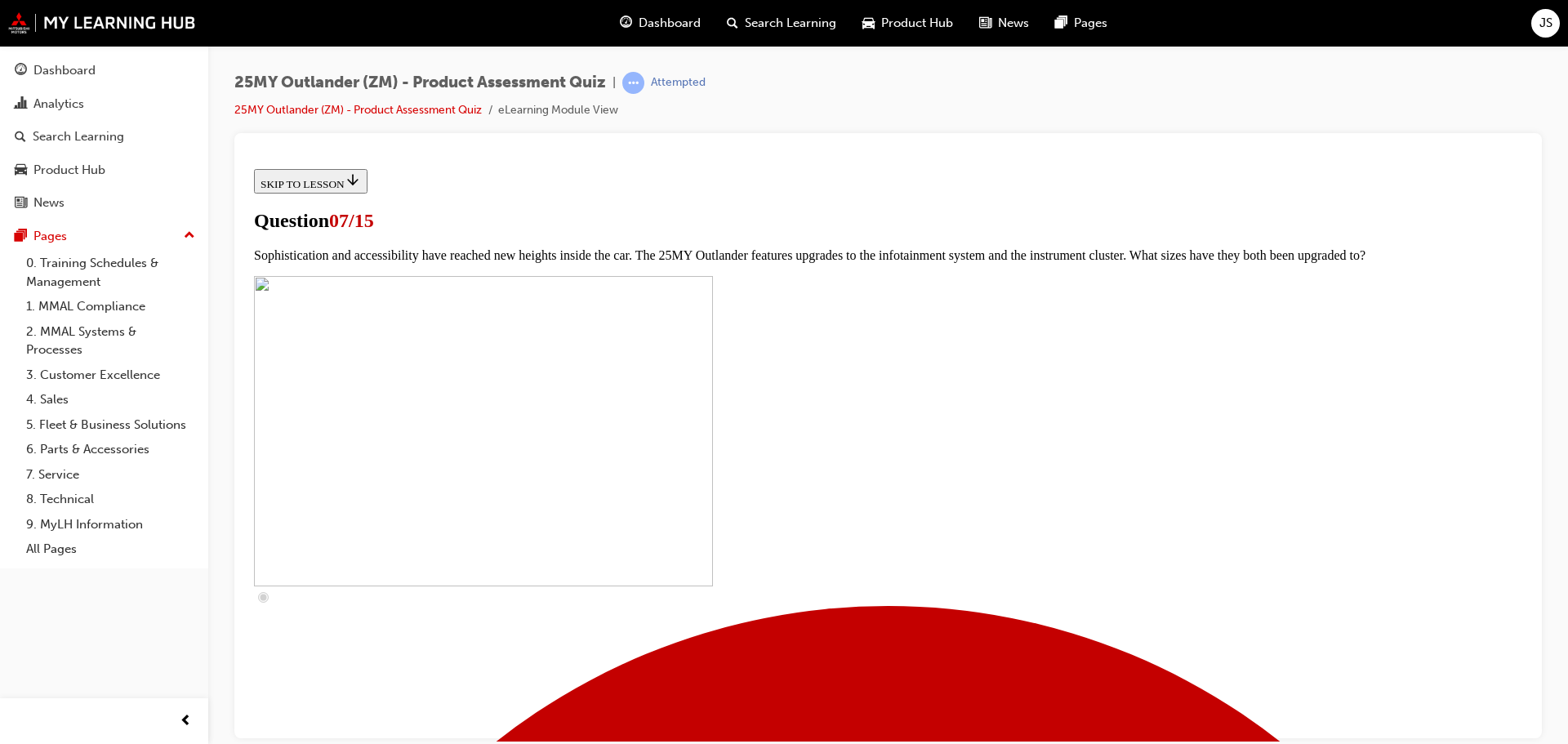
checkbox input "true"
drag, startPoint x: 627, startPoint y: 441, endPoint x: 628, endPoint y: 456, distance: 15.0
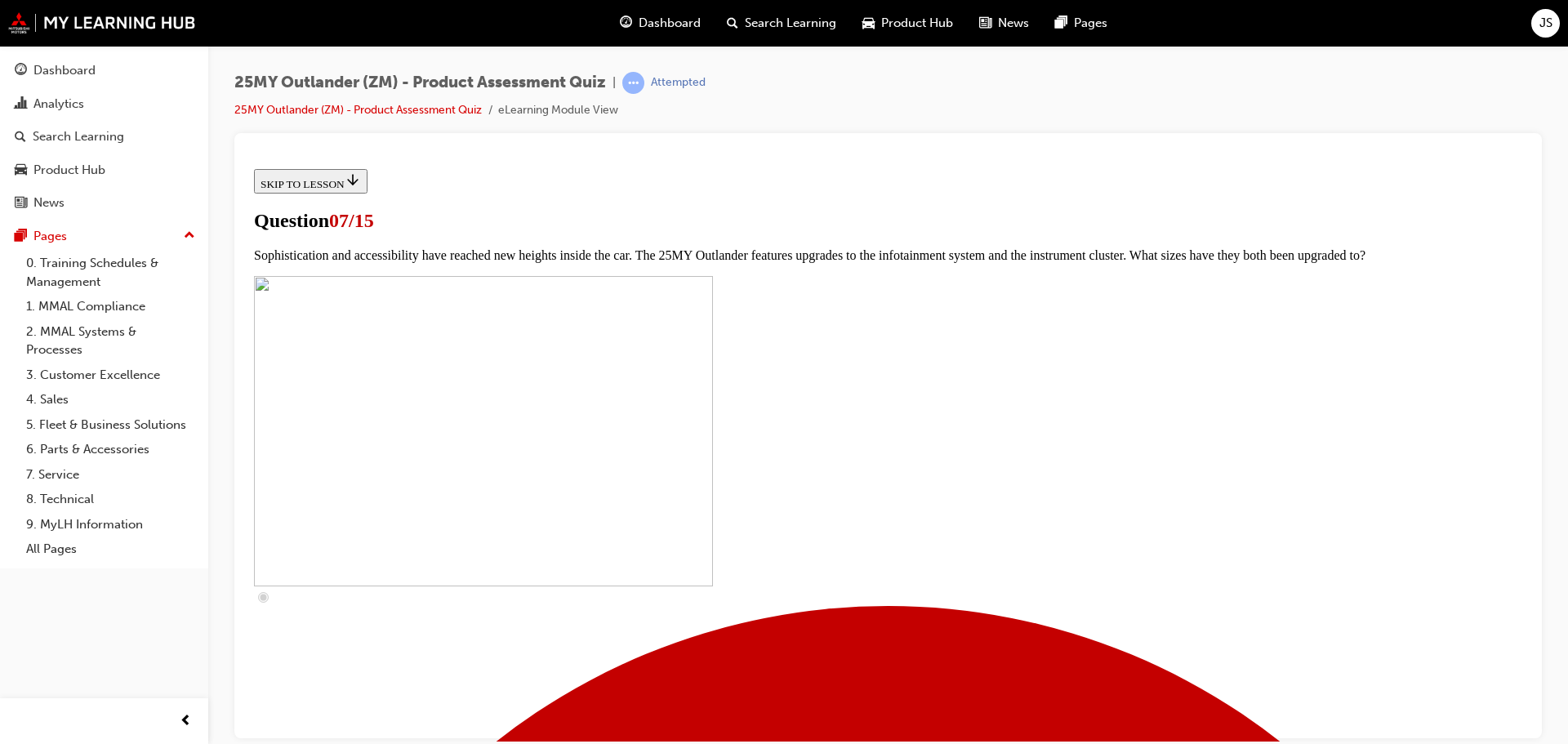
checkbox input "true"
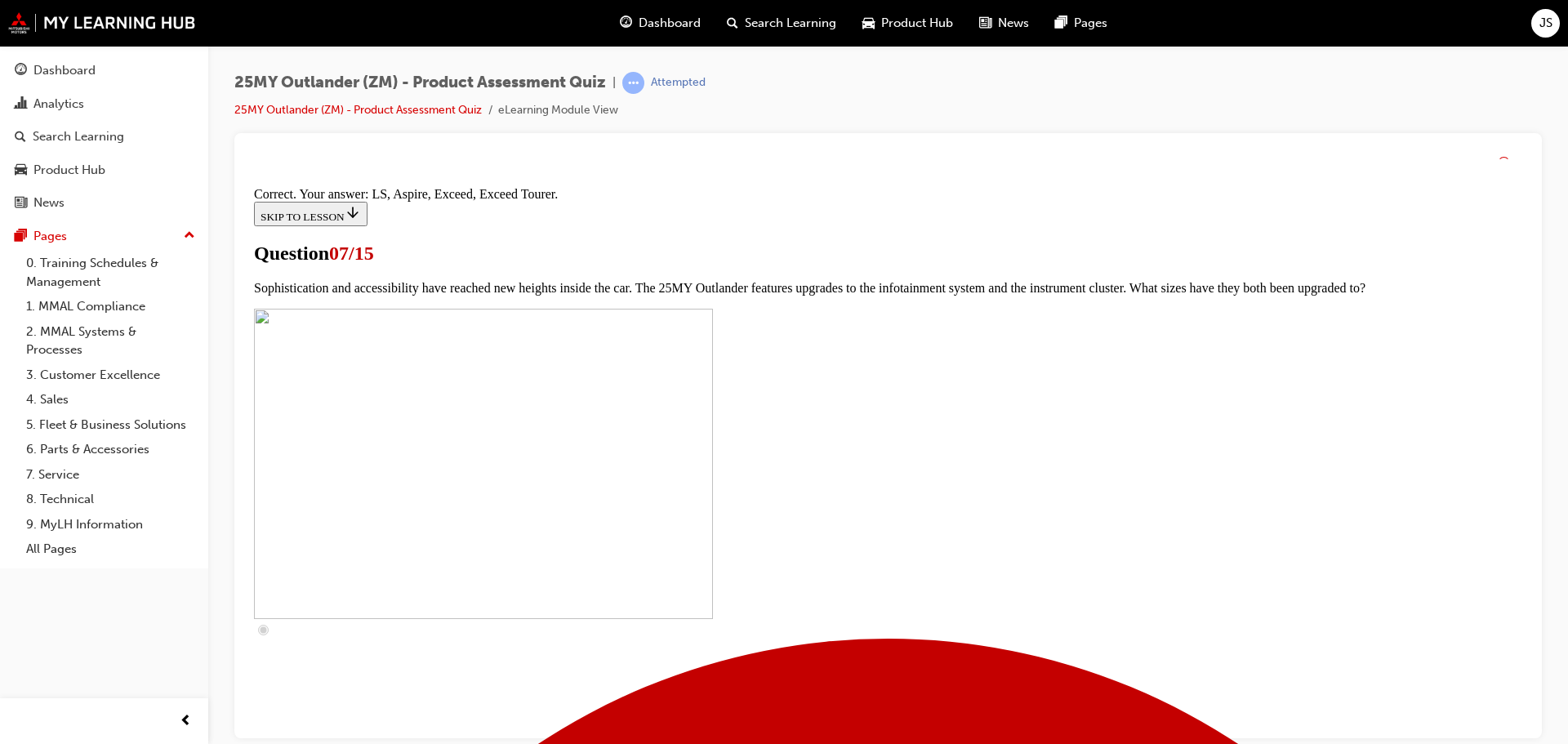
scroll to position [744, 0]
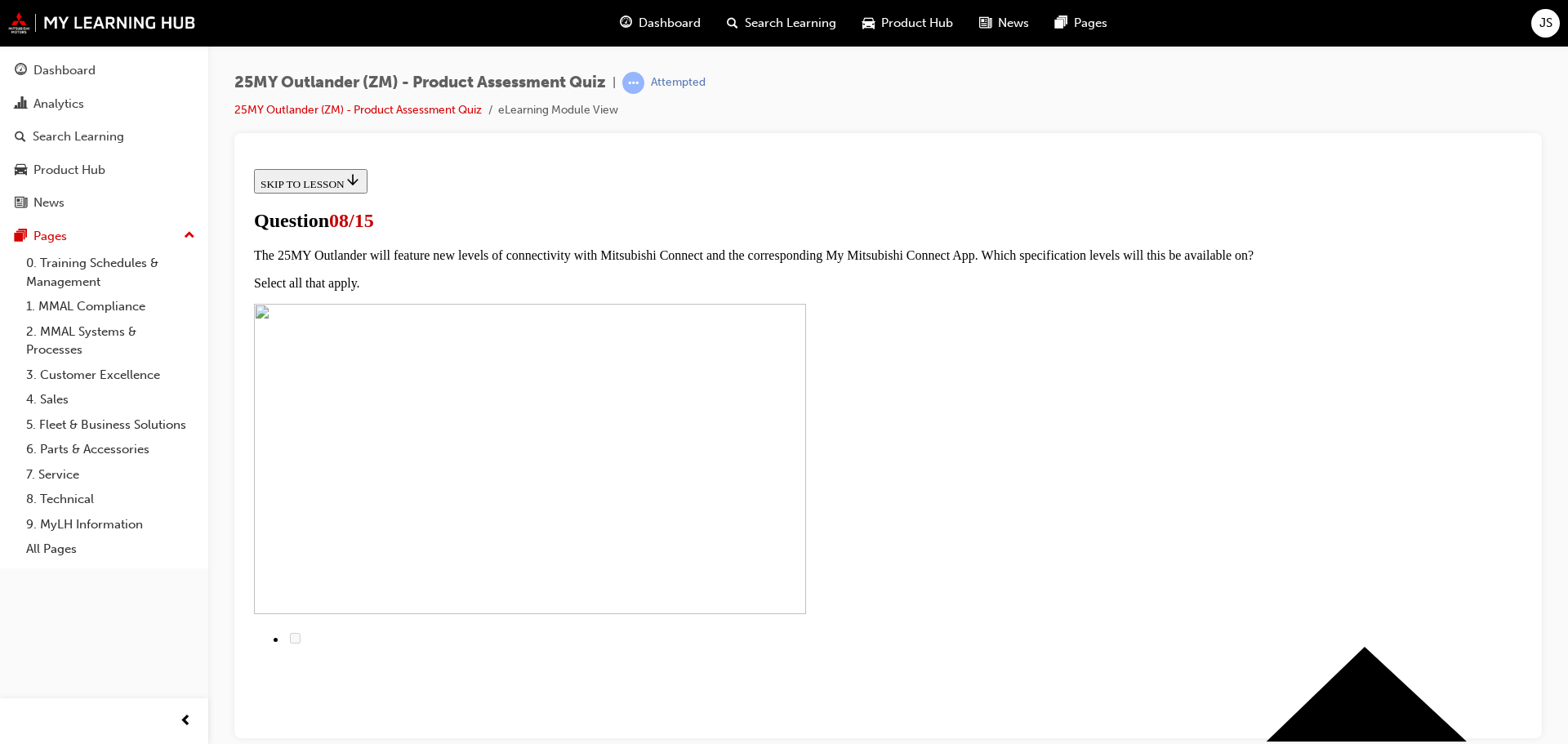
scroll to position [163, 0]
radio input "true"
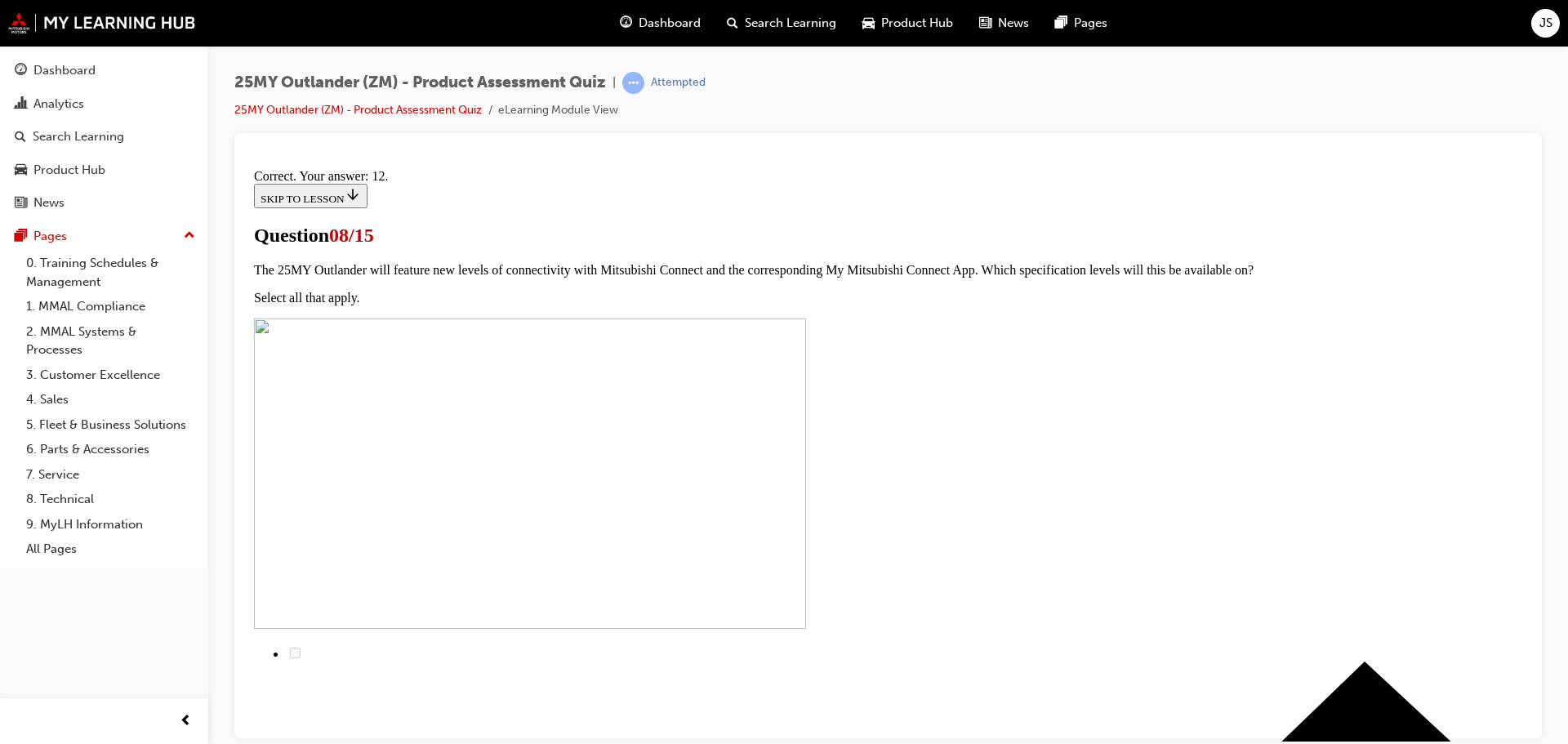
scroll to position [273, 0]
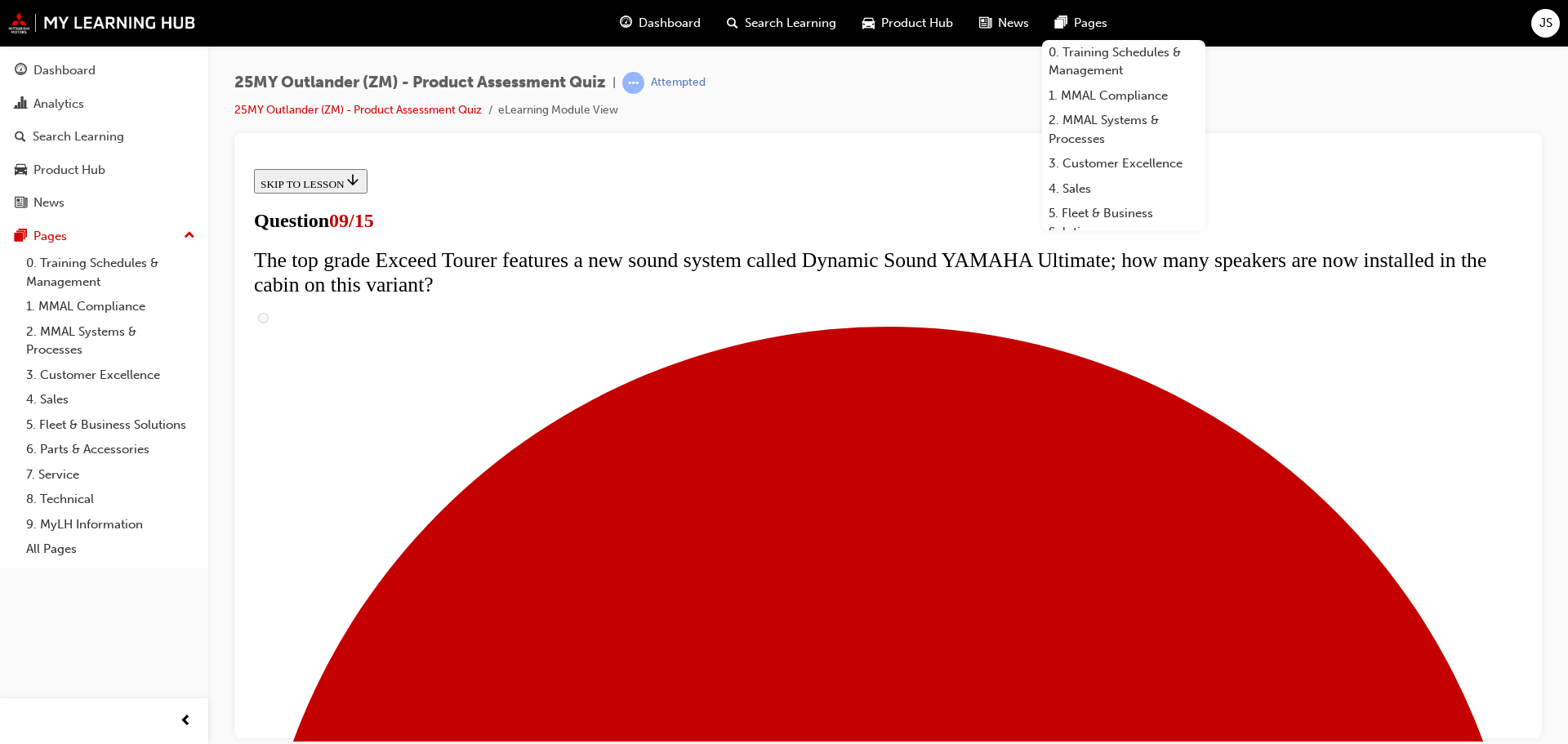
scroll to position [571, 0]
radio input "true"
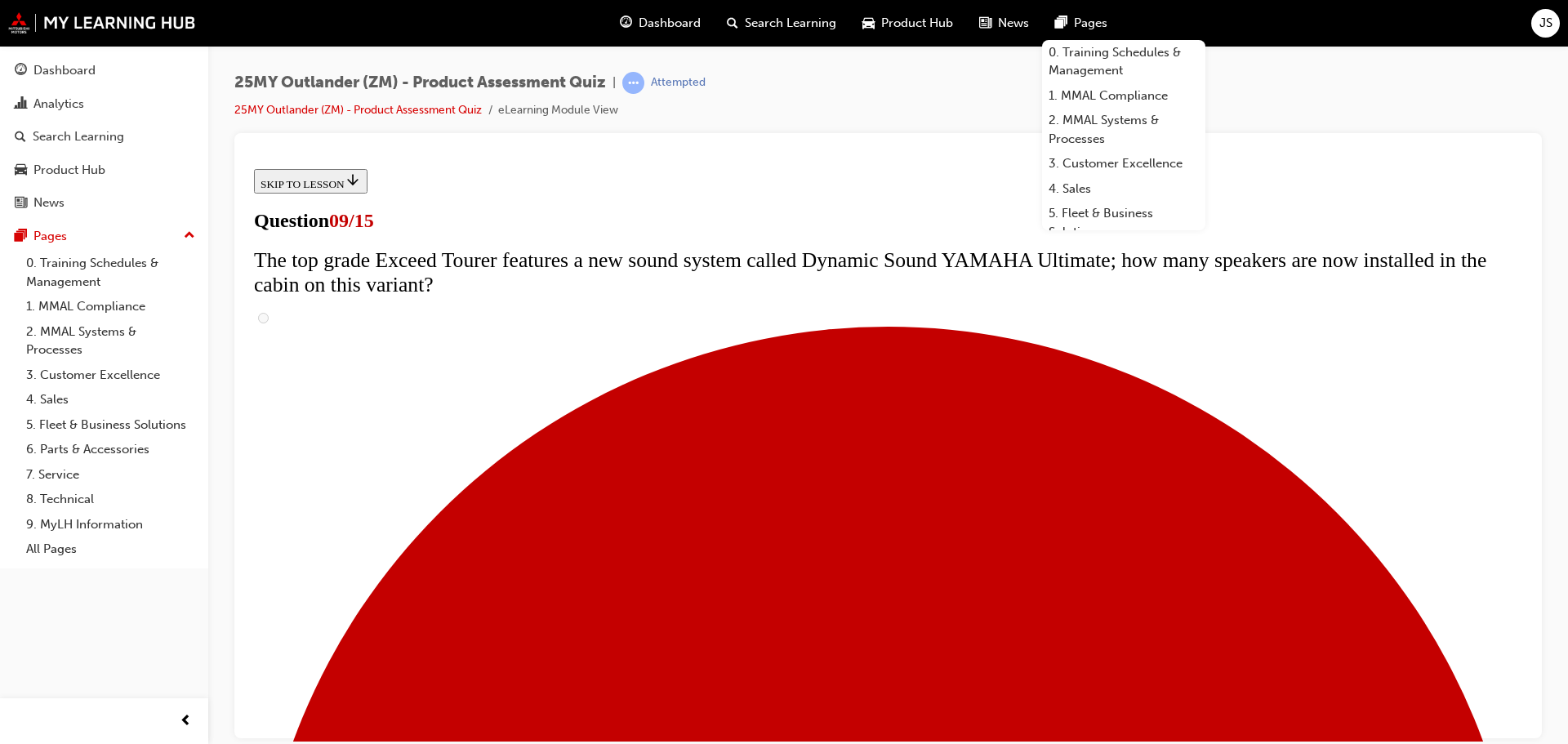
scroll to position [805, 0]
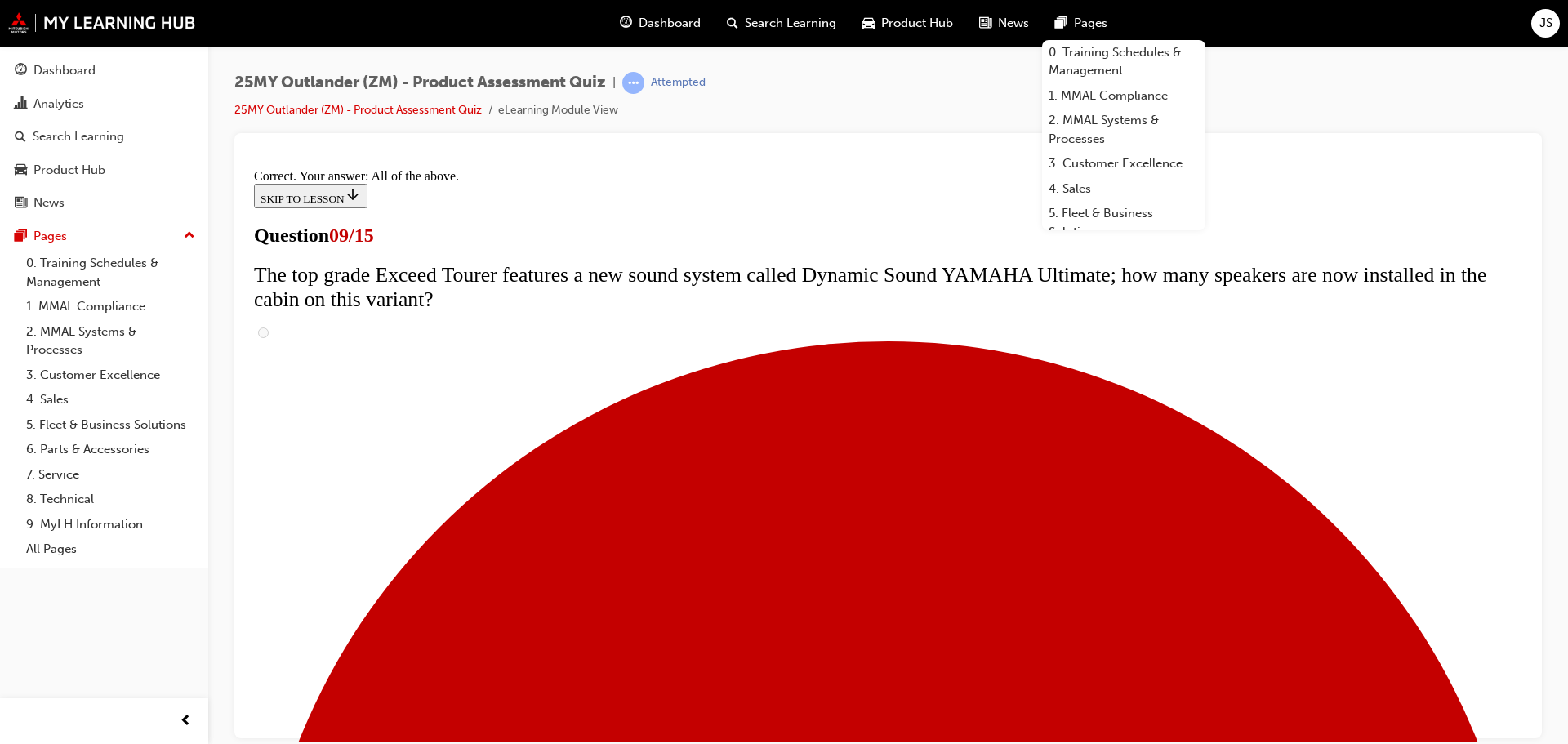
scroll to position [857, 0]
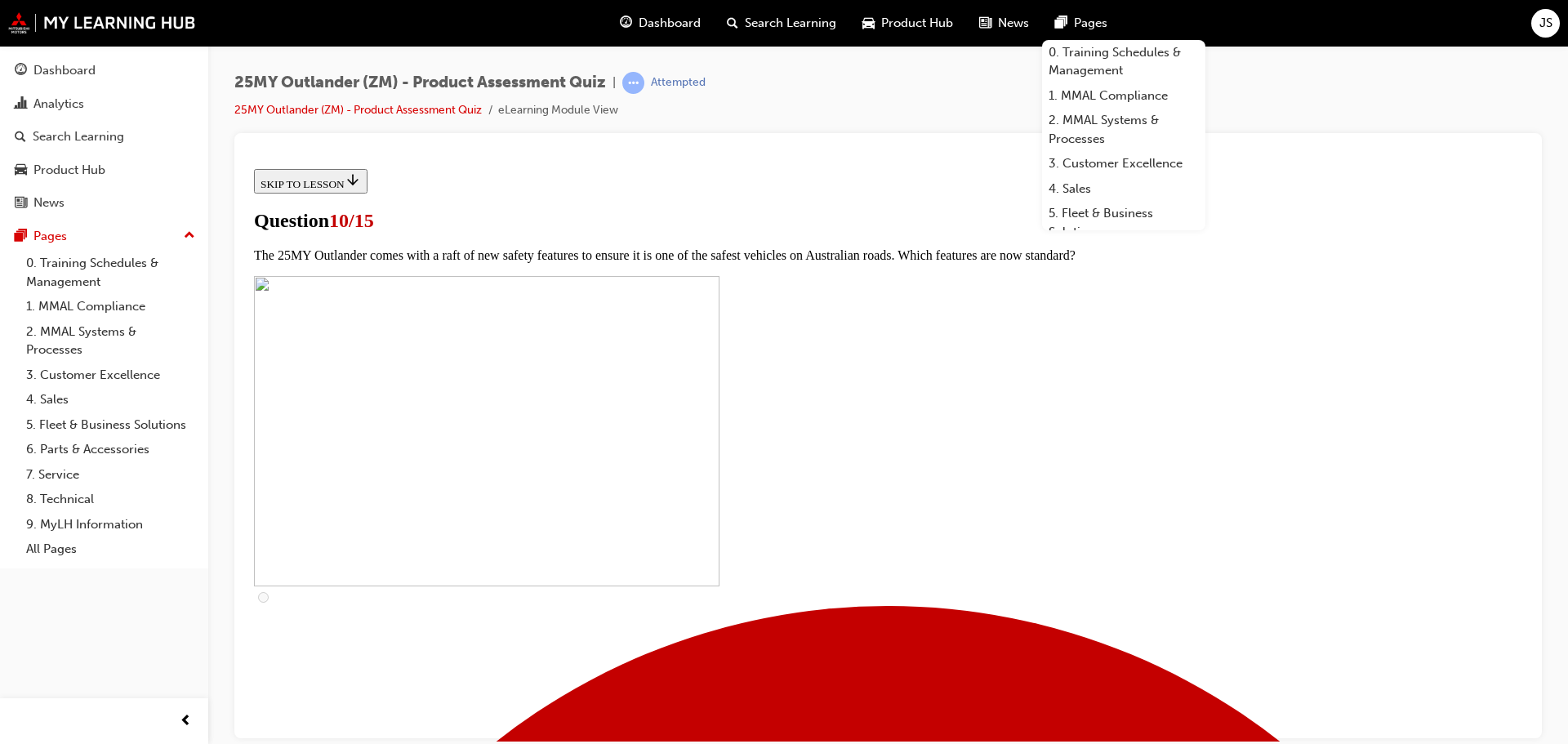
click at [987, 111] on div "25MY Outlander (ZM) - Product Assessment Quiz | Attempted 25MY Outlander (ZM) -…" at bounding box center [888, 102] width 1308 height 61
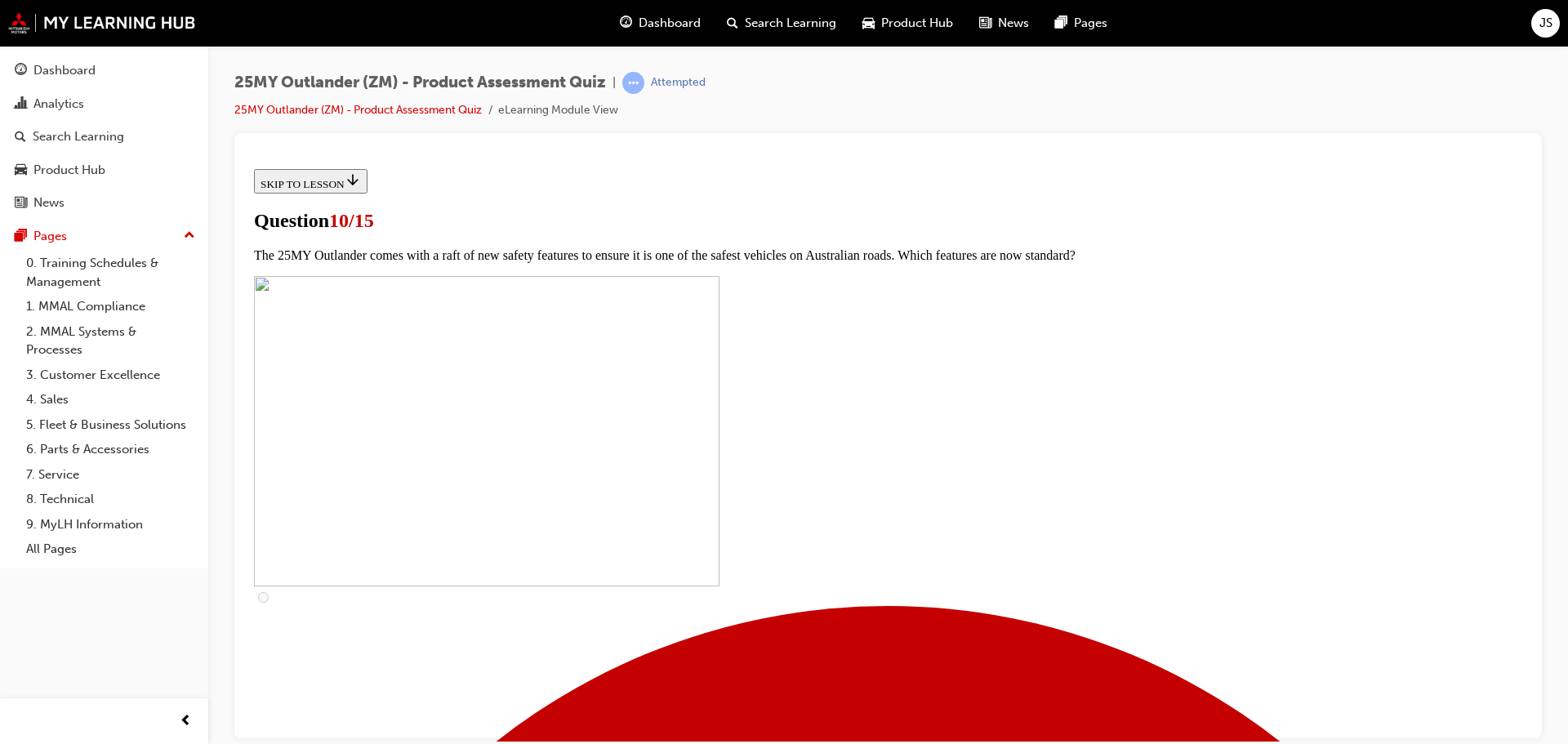
scroll to position [490, 0]
checkbox input "true"
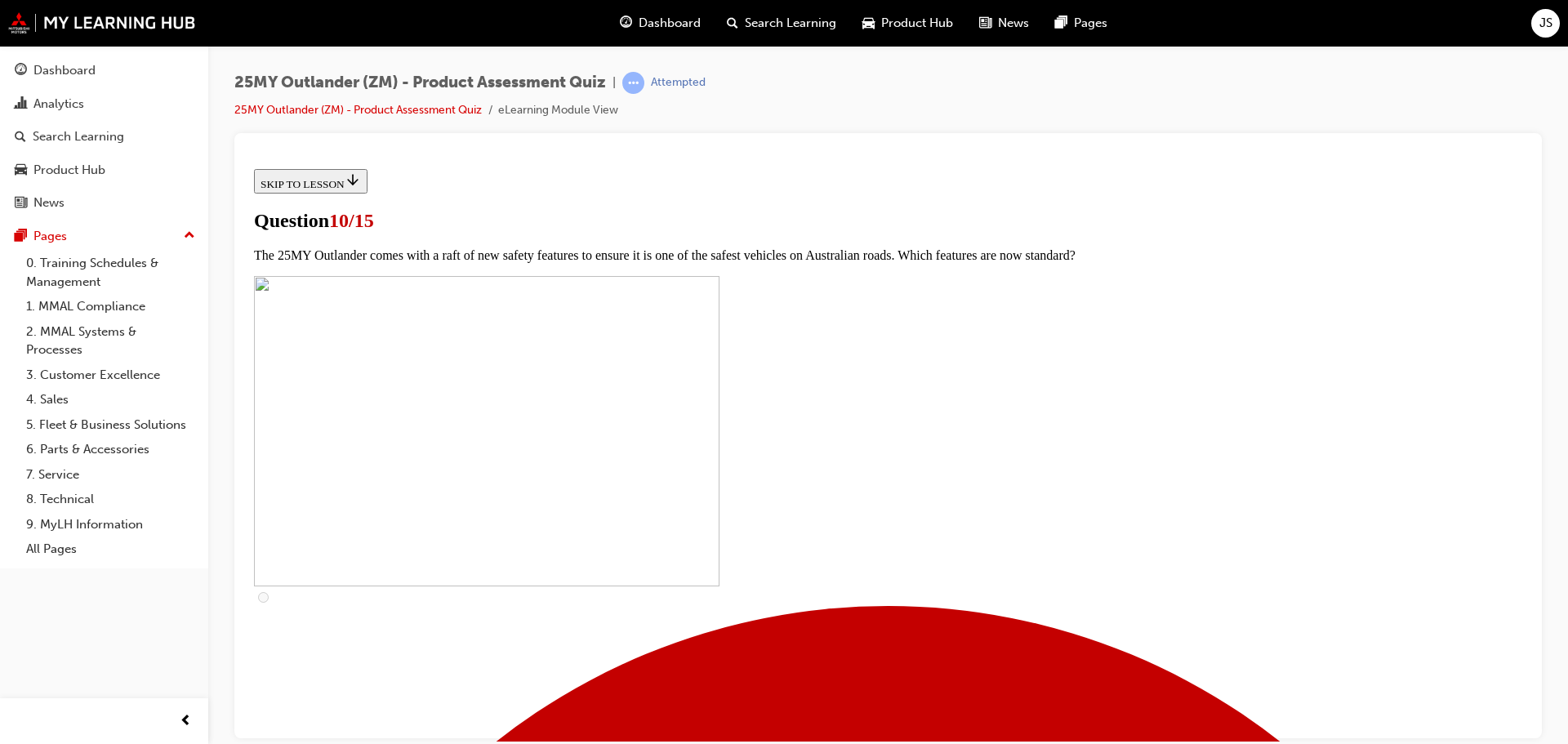
checkbox input "true"
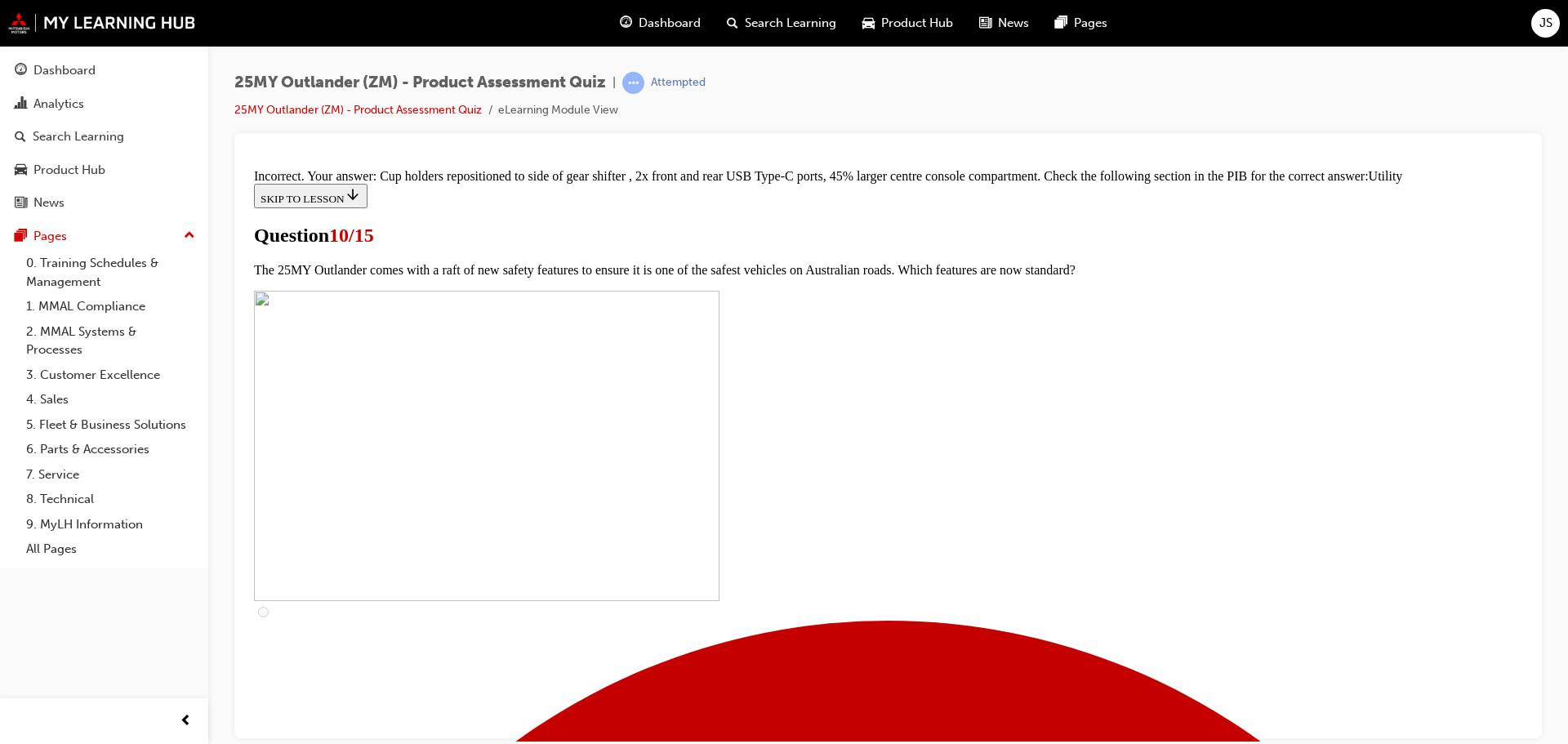
scroll to position [804, 0]
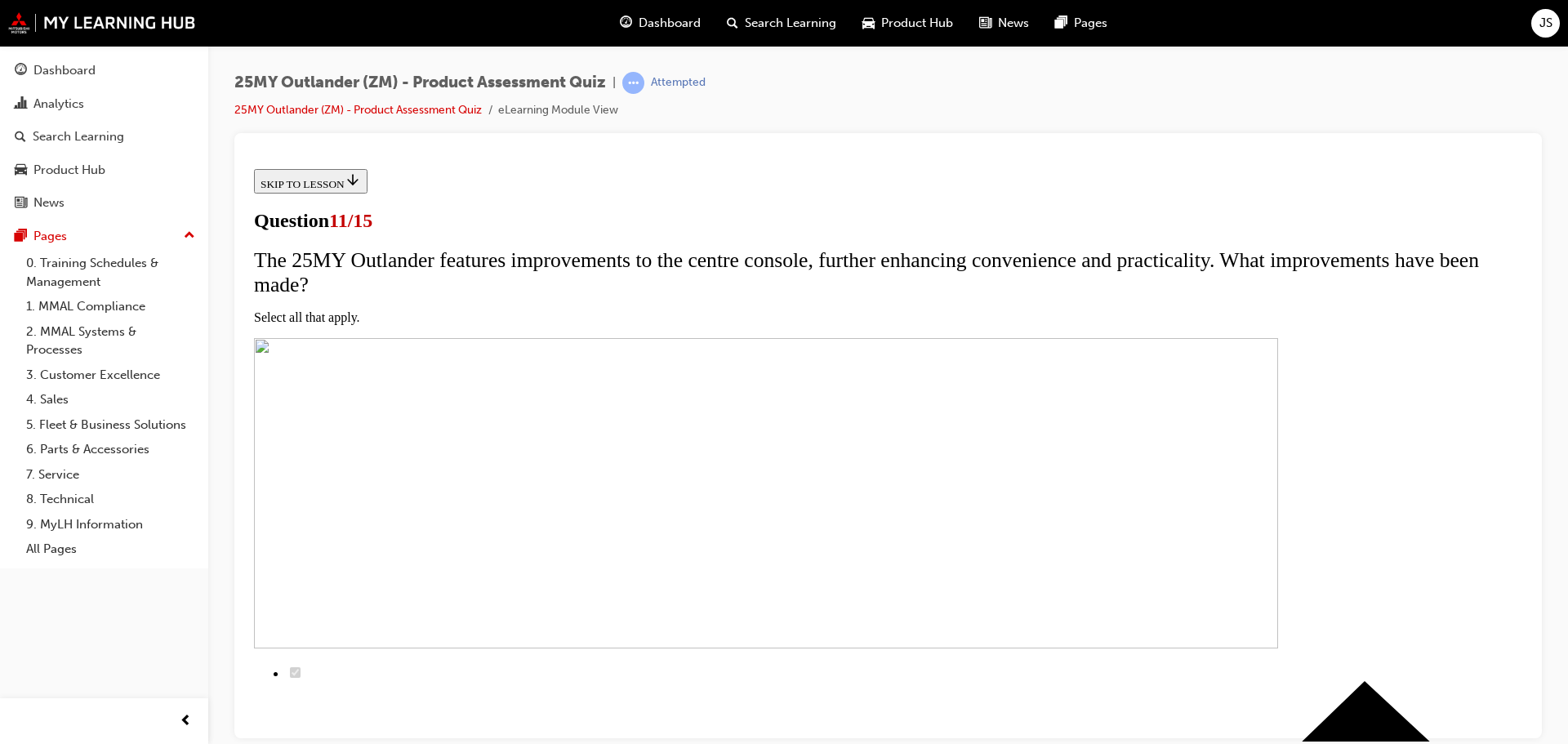
scroll to position [163, 0]
checkbox input "true"
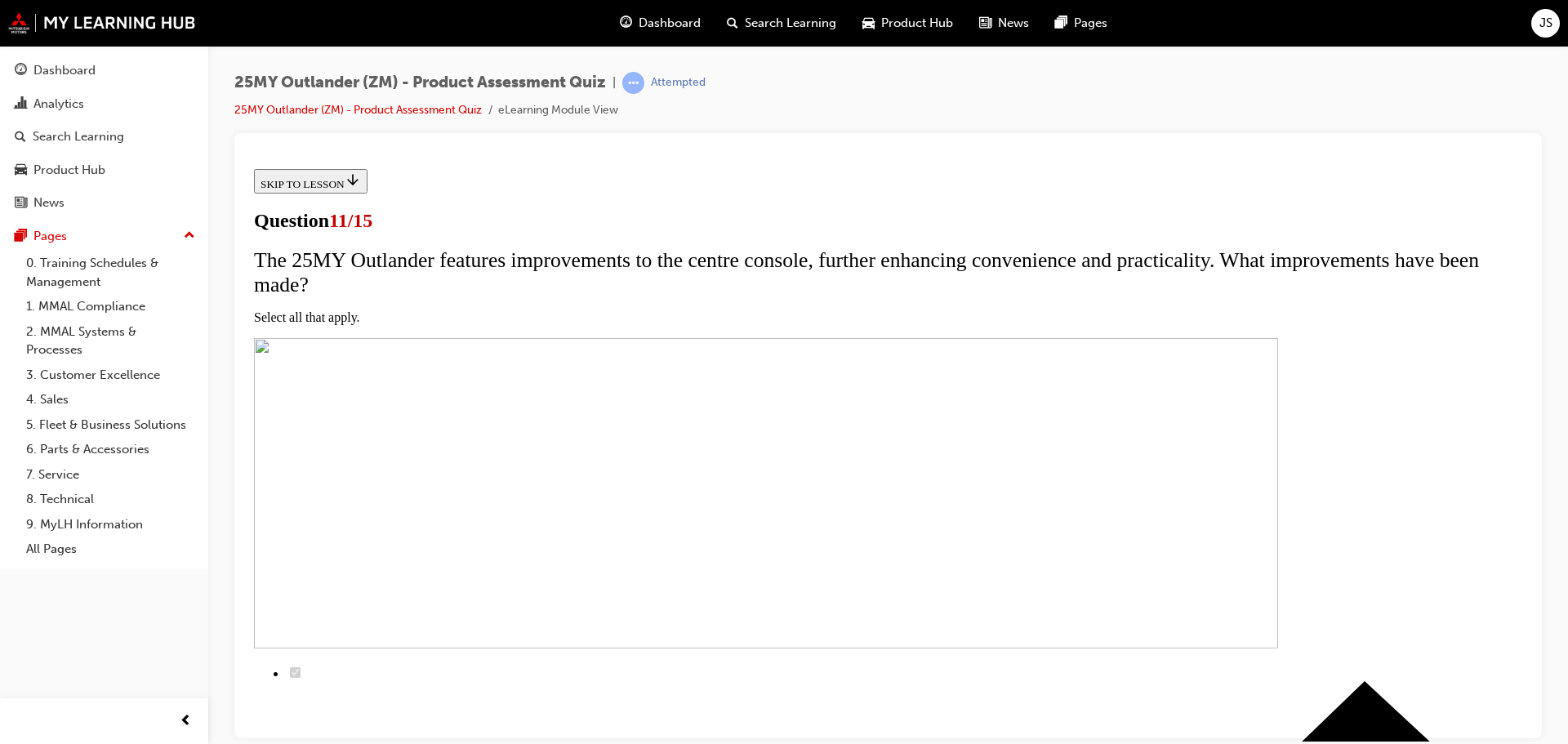
checkbox input "true"
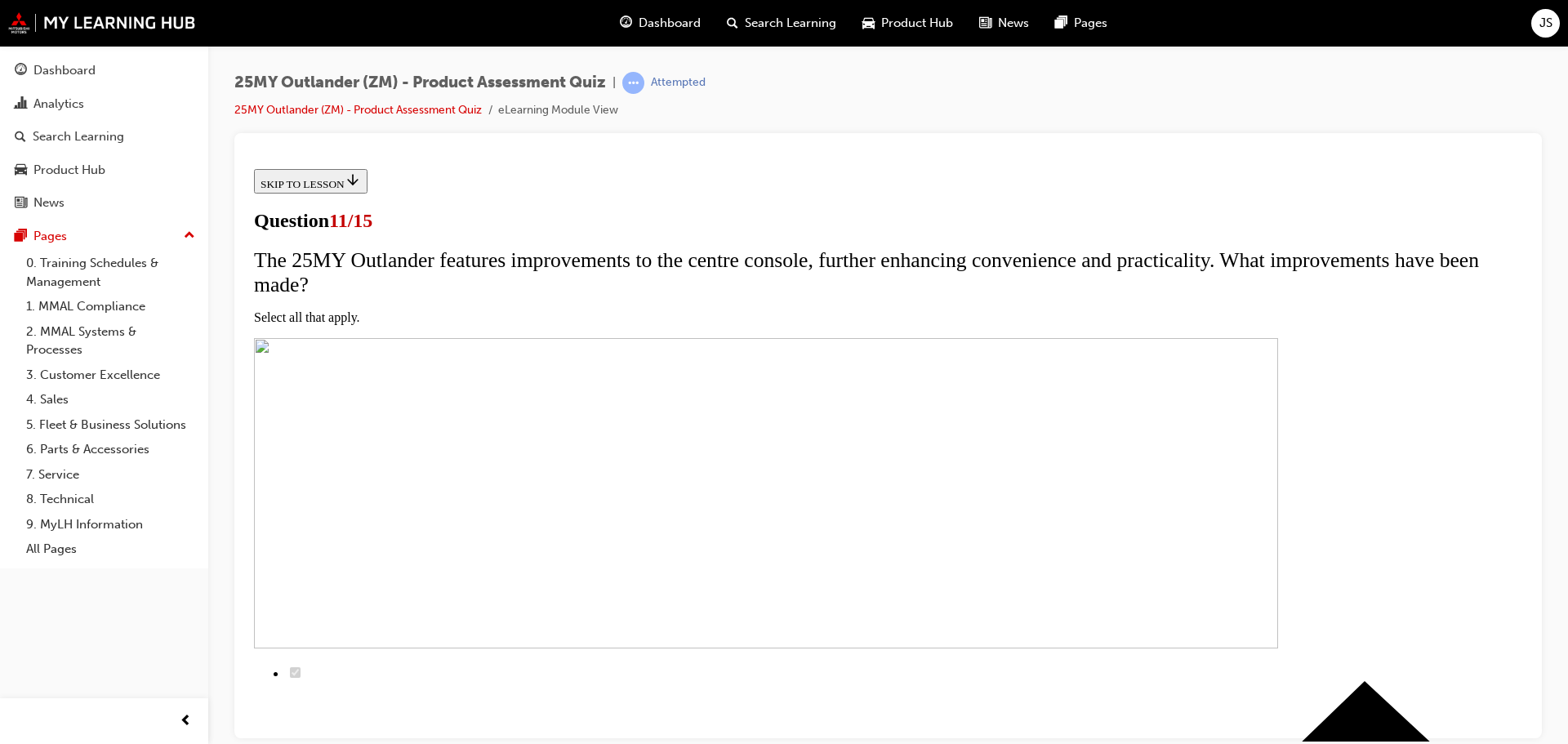
checkbox input "true"
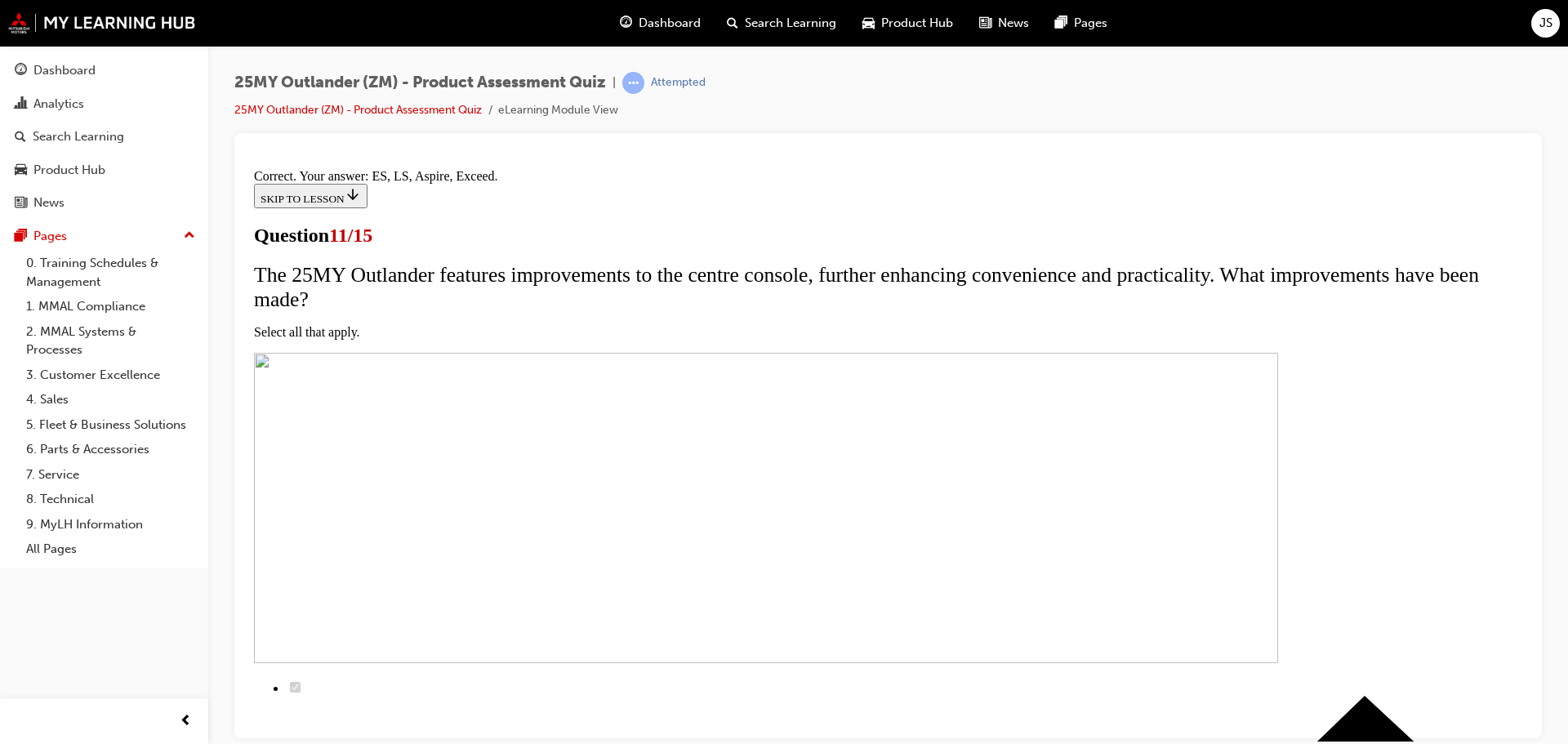
scroll to position [394, 0]
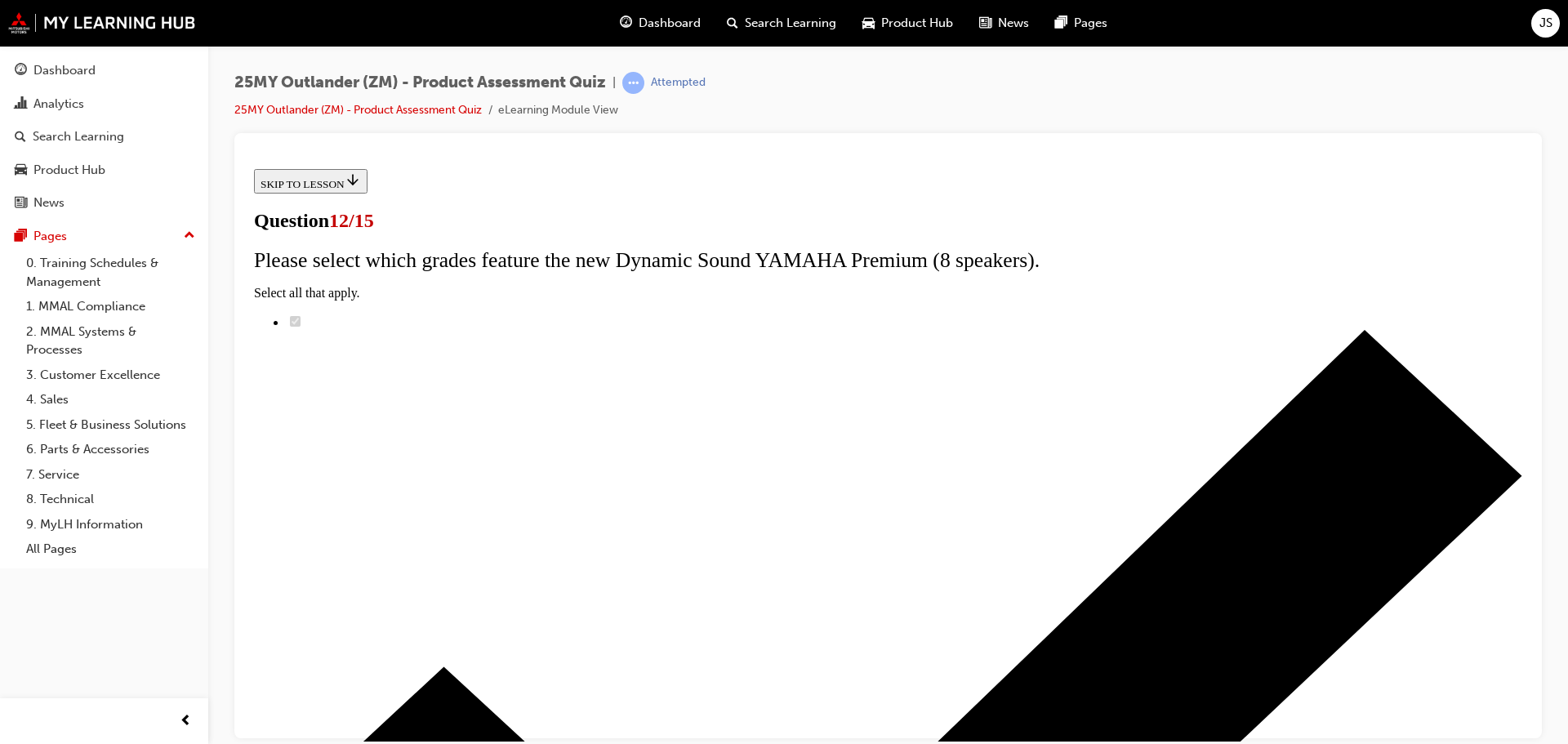
scroll to position [130, 0]
radio input "true"
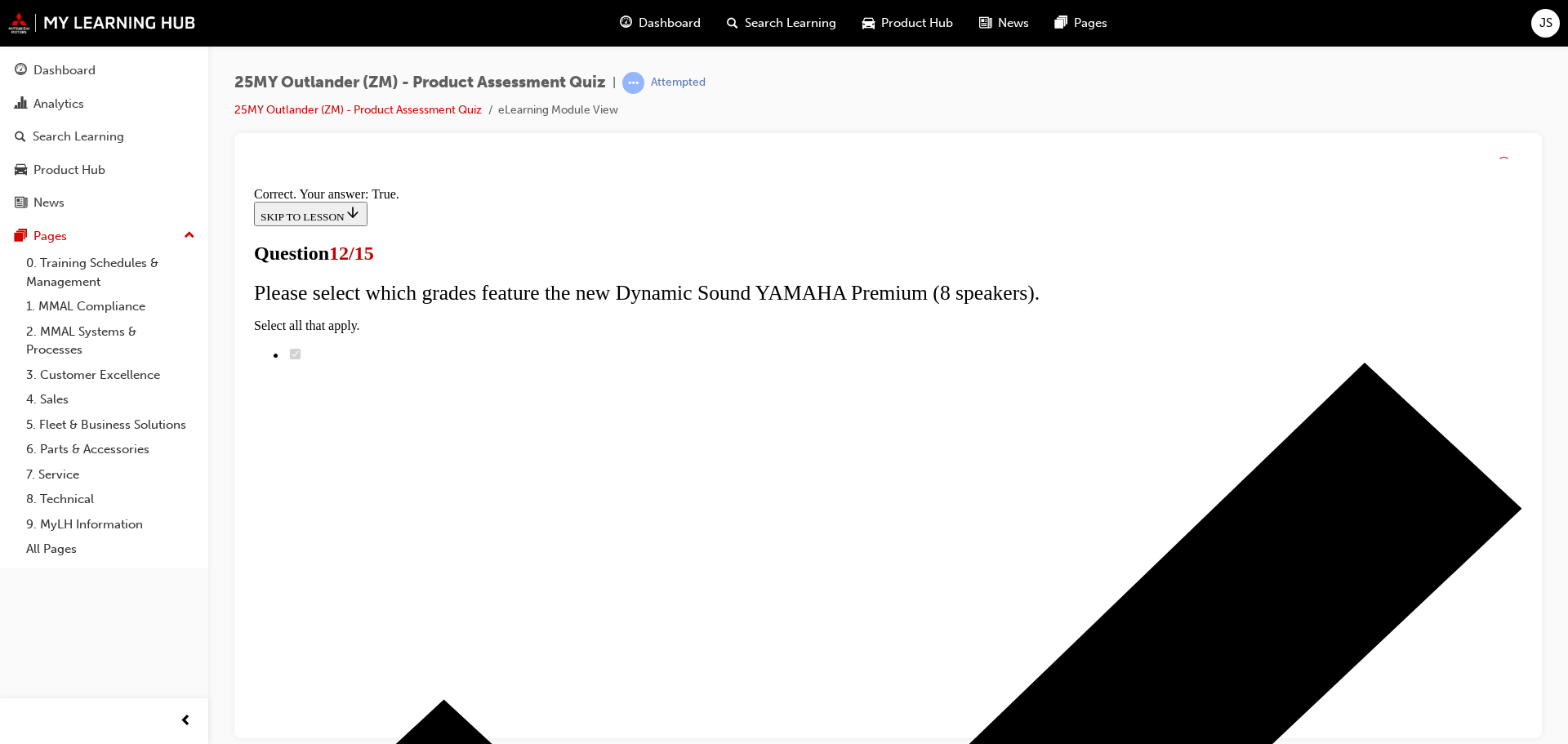
scroll to position [197, 0]
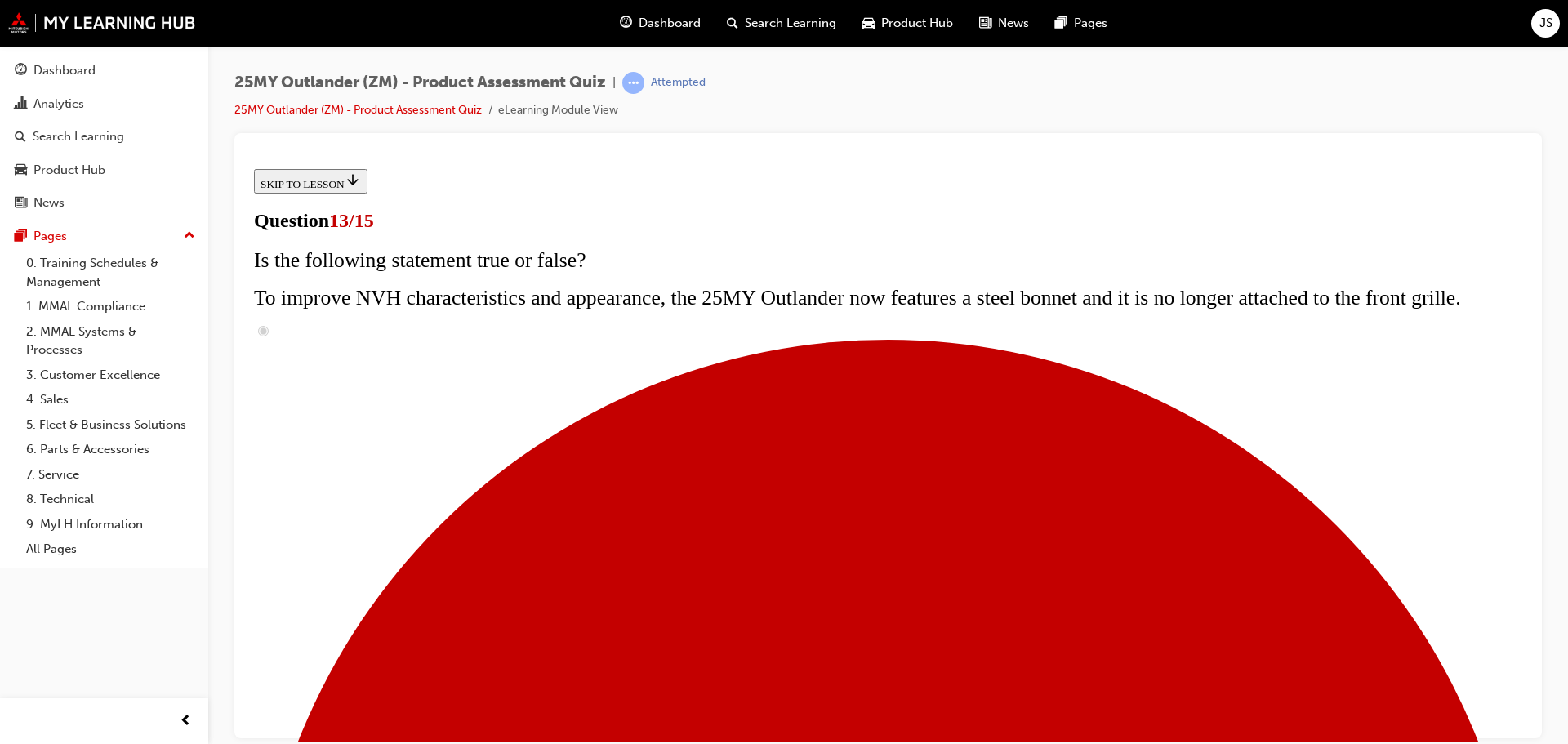
scroll to position [163, 0]
radio input "true"
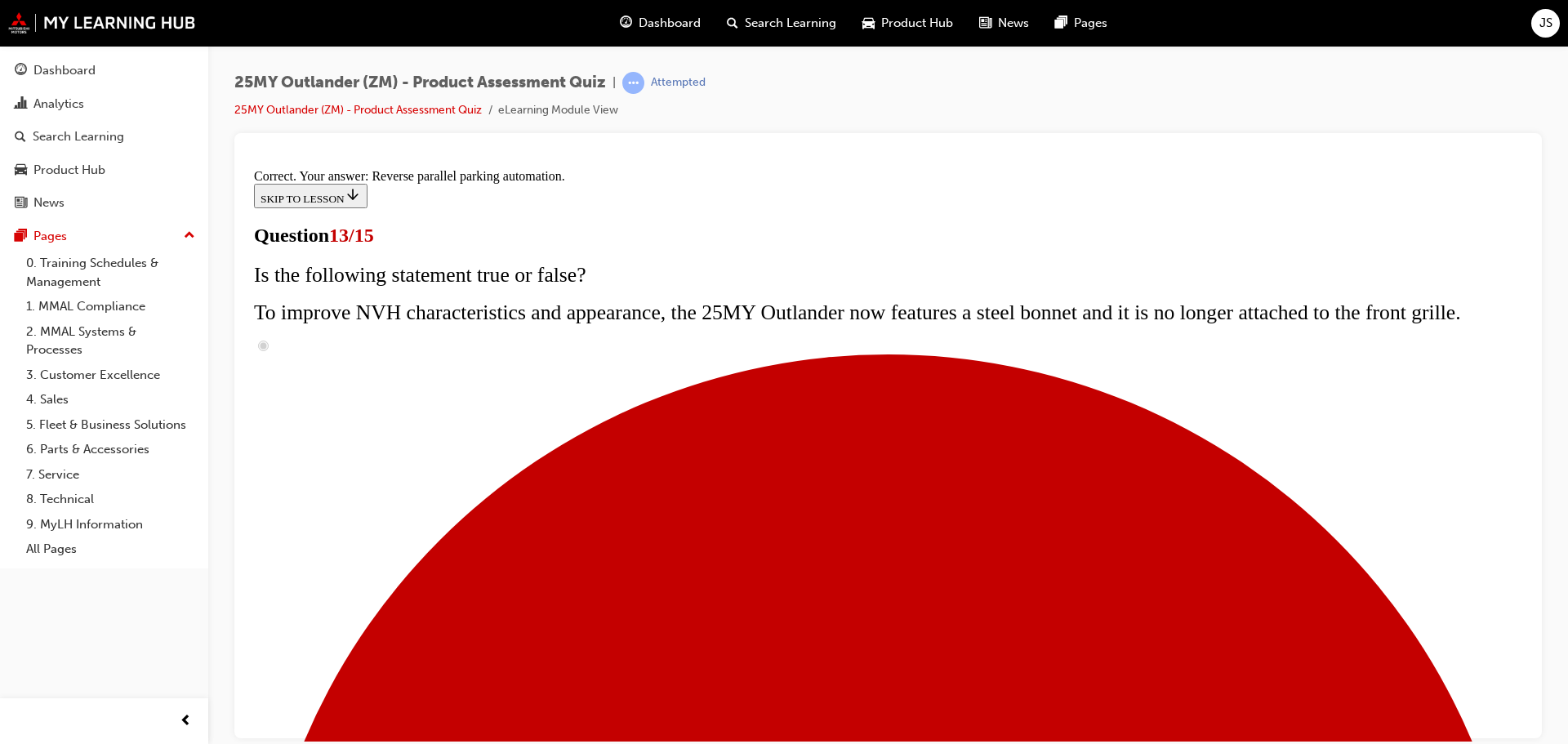
scroll to position [431, 0]
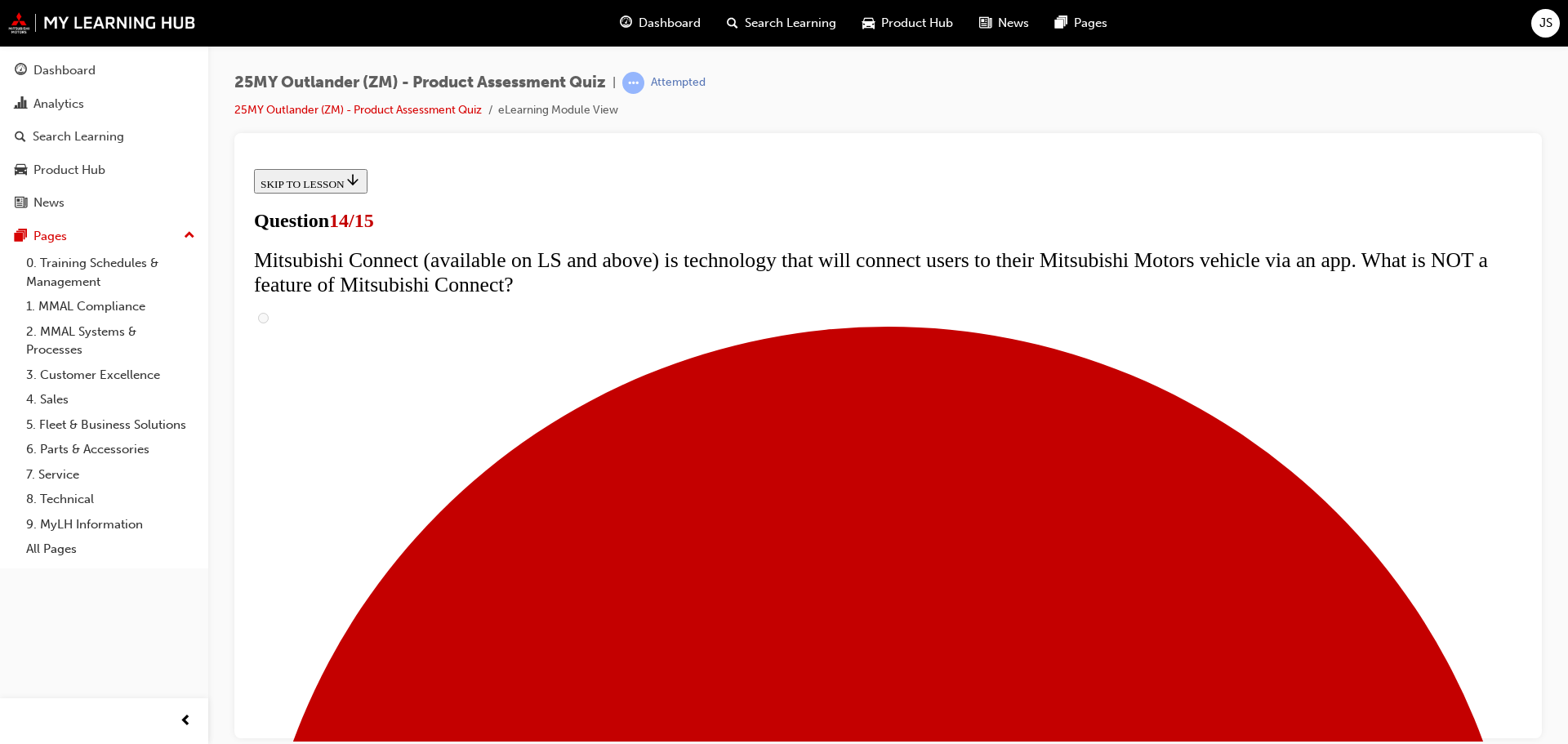
scroll to position [571, 0]
radio input "true"
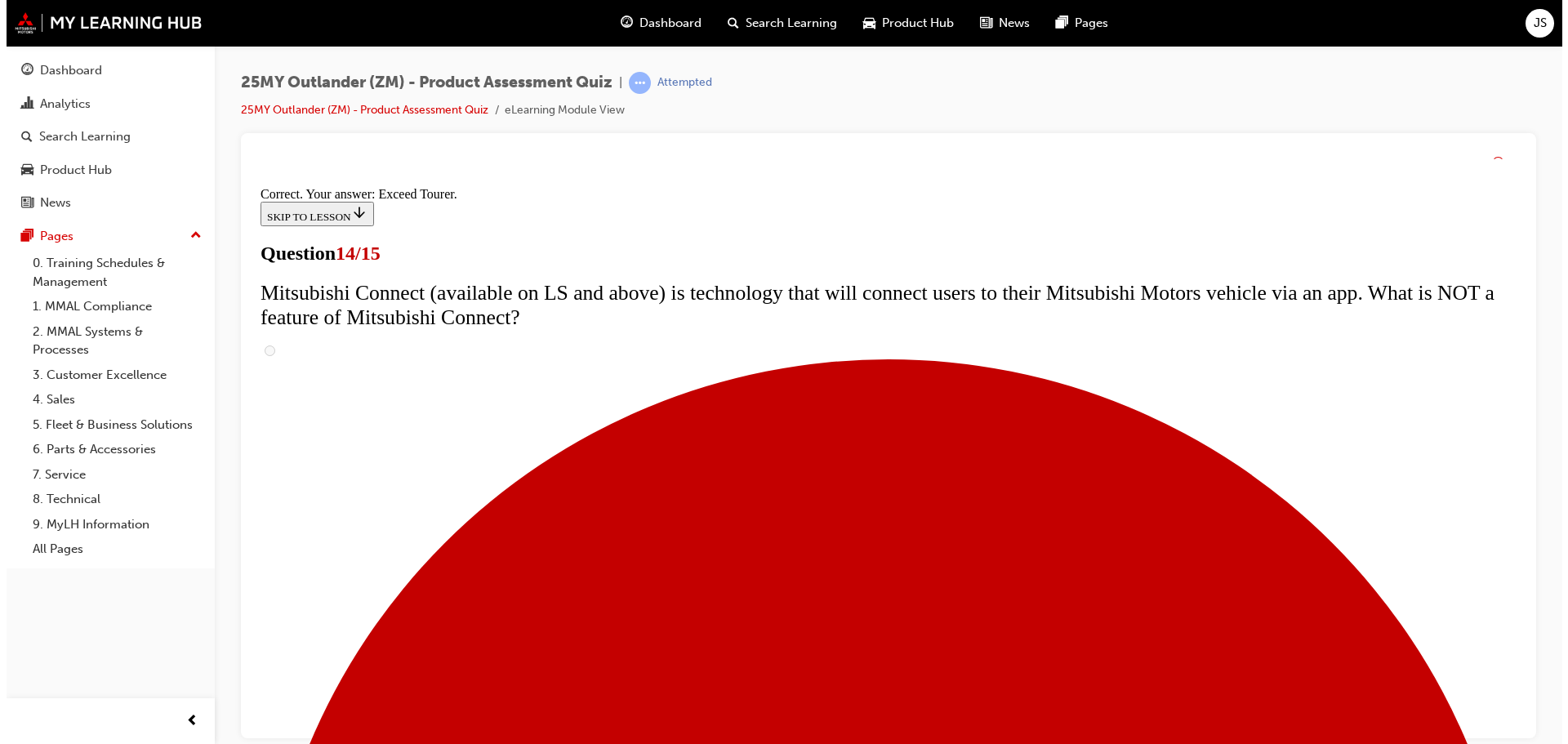
scroll to position [689, 0]
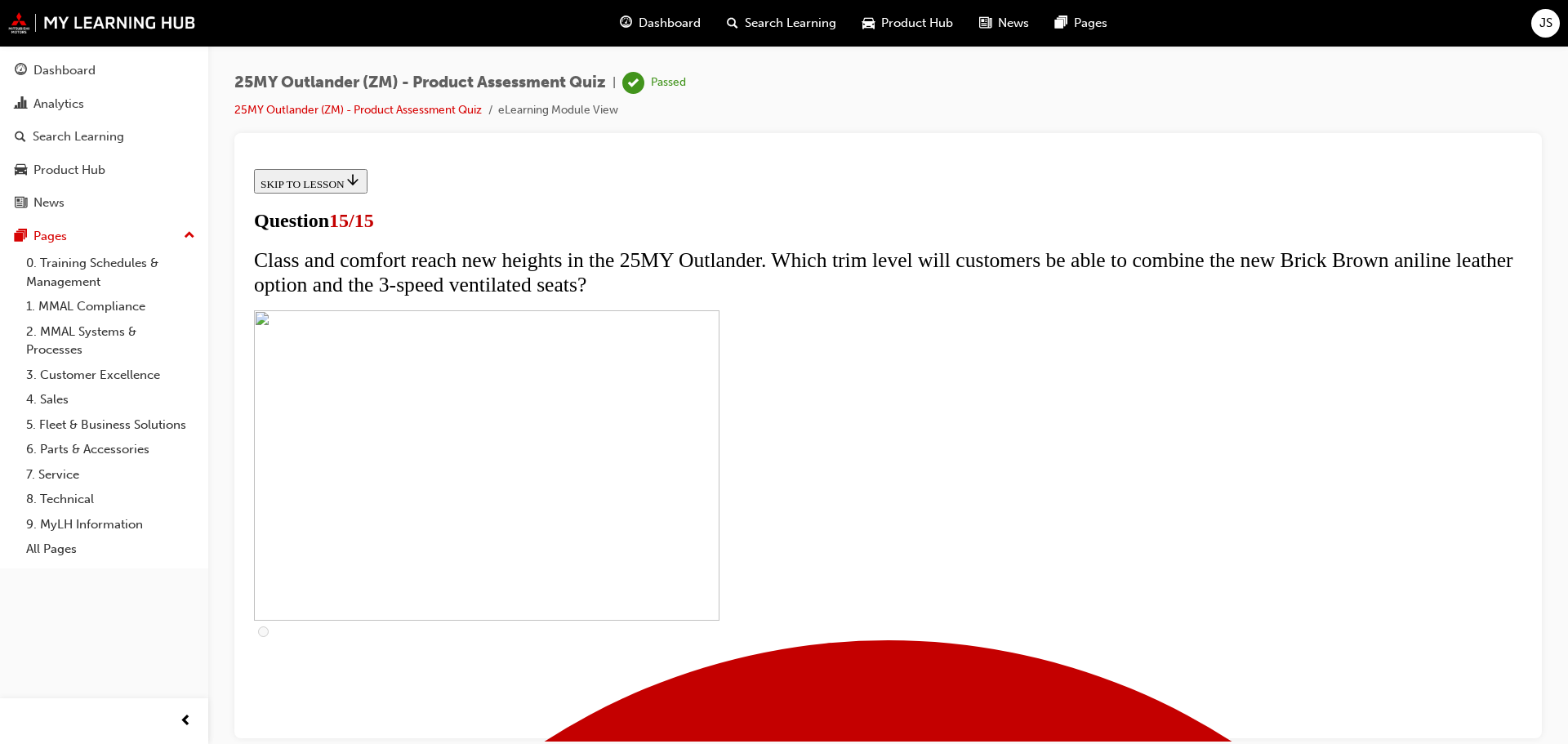
scroll to position [245, 0]
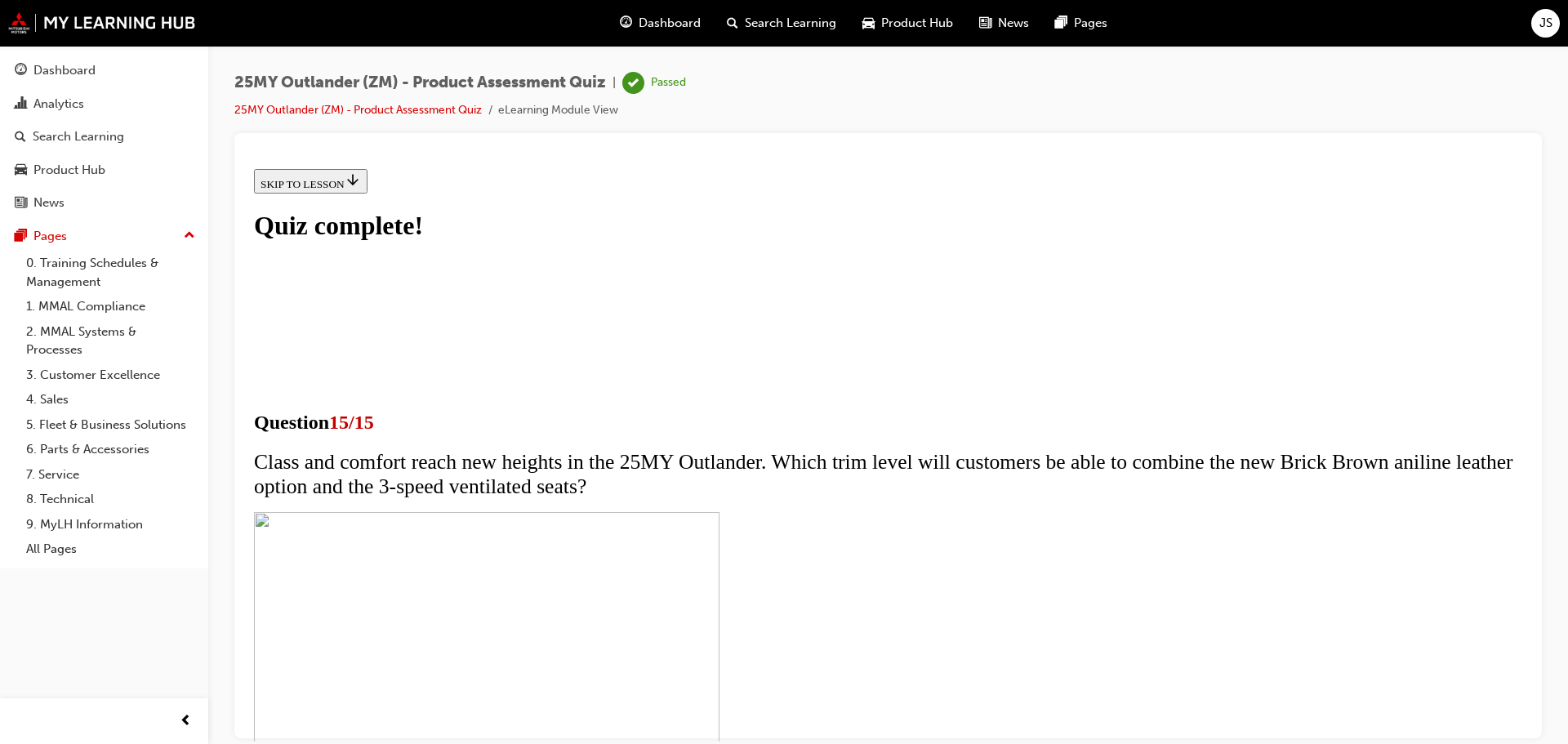
scroll to position [253, 0]
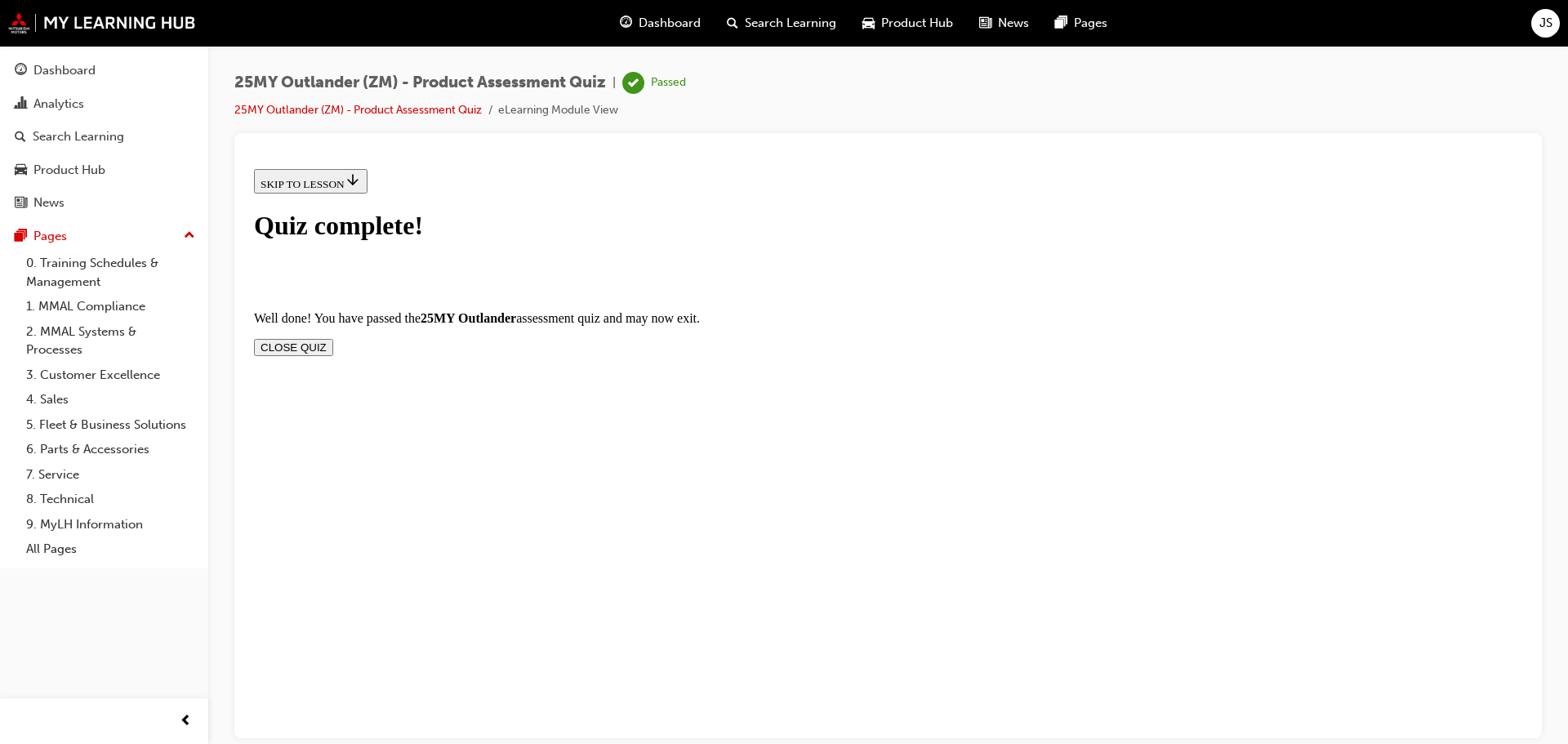
click at [333, 338] on button "CLOSE QUIZ" at bounding box center [293, 346] width 79 height 17
